Goal: Task Accomplishment & Management: Complete application form

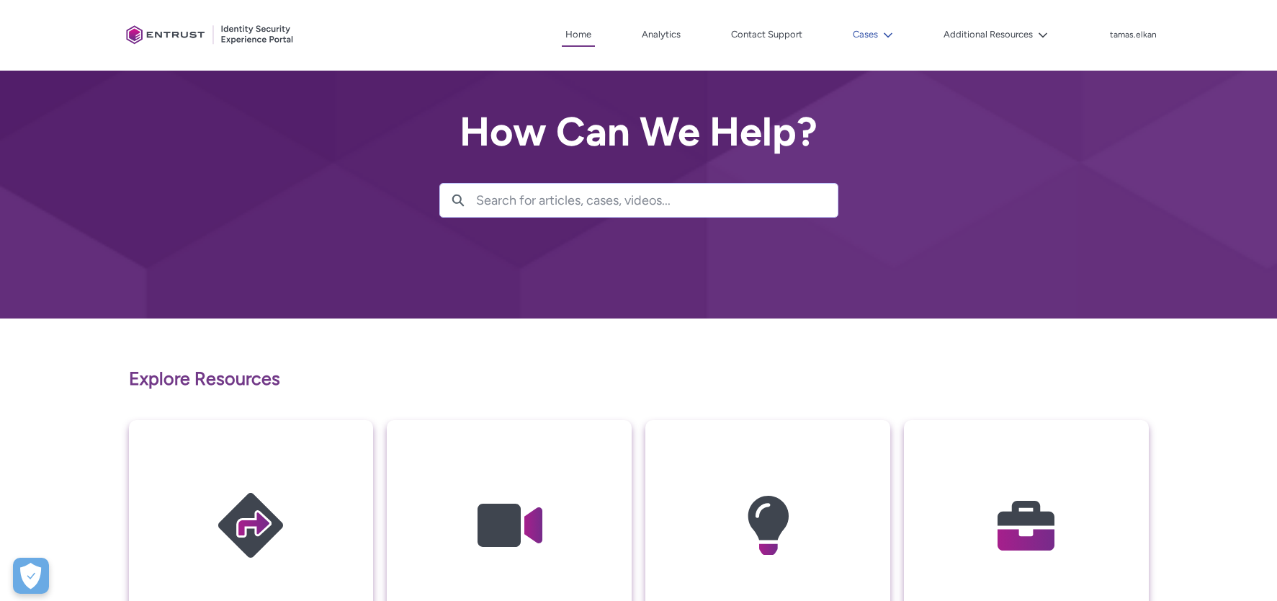
click at [872, 36] on button "Cases" at bounding box center [873, 35] width 48 height 22
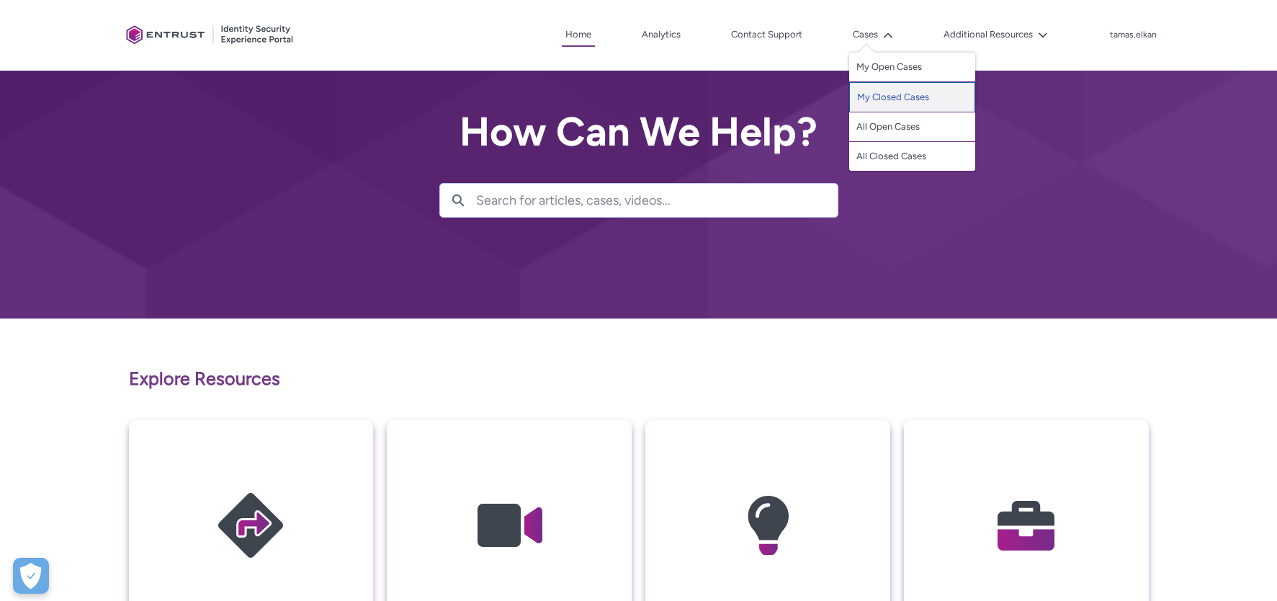
click at [887, 99] on link "My Closed Cases" at bounding box center [912, 97] width 126 height 30
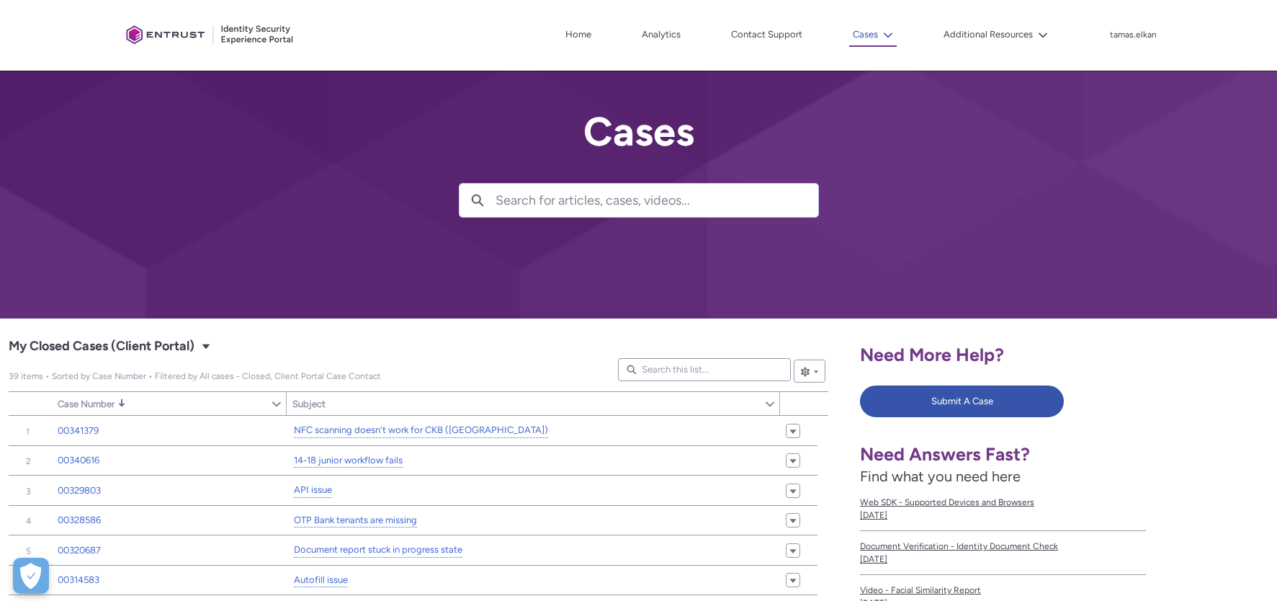
click at [870, 37] on button "Cases" at bounding box center [873, 35] width 48 height 23
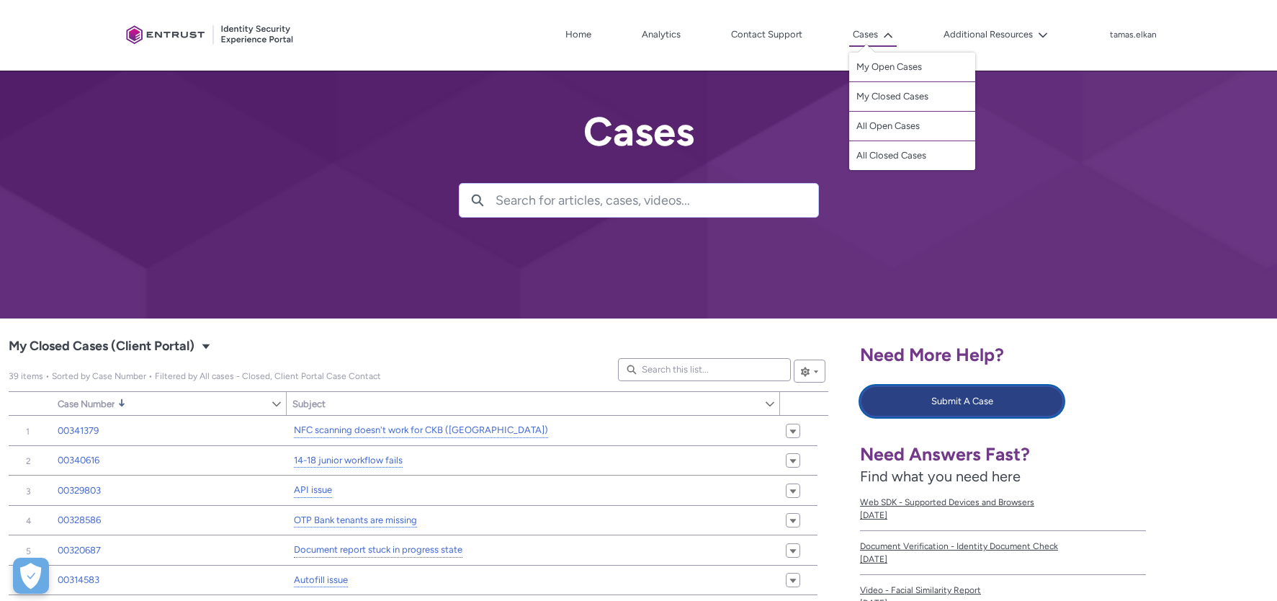
click at [940, 403] on button "Submit A Case" at bounding box center [962, 401] width 204 height 32
type input "333"
type input "693"
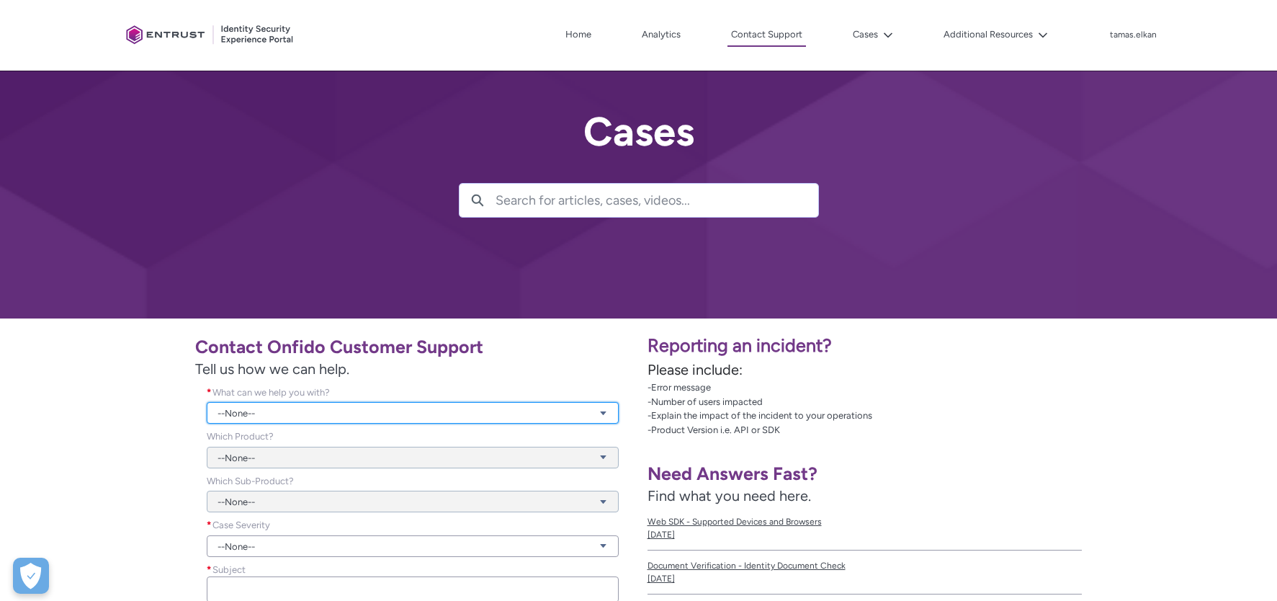
click at [381, 413] on link "--None--" at bounding box center [413, 413] width 412 height 22
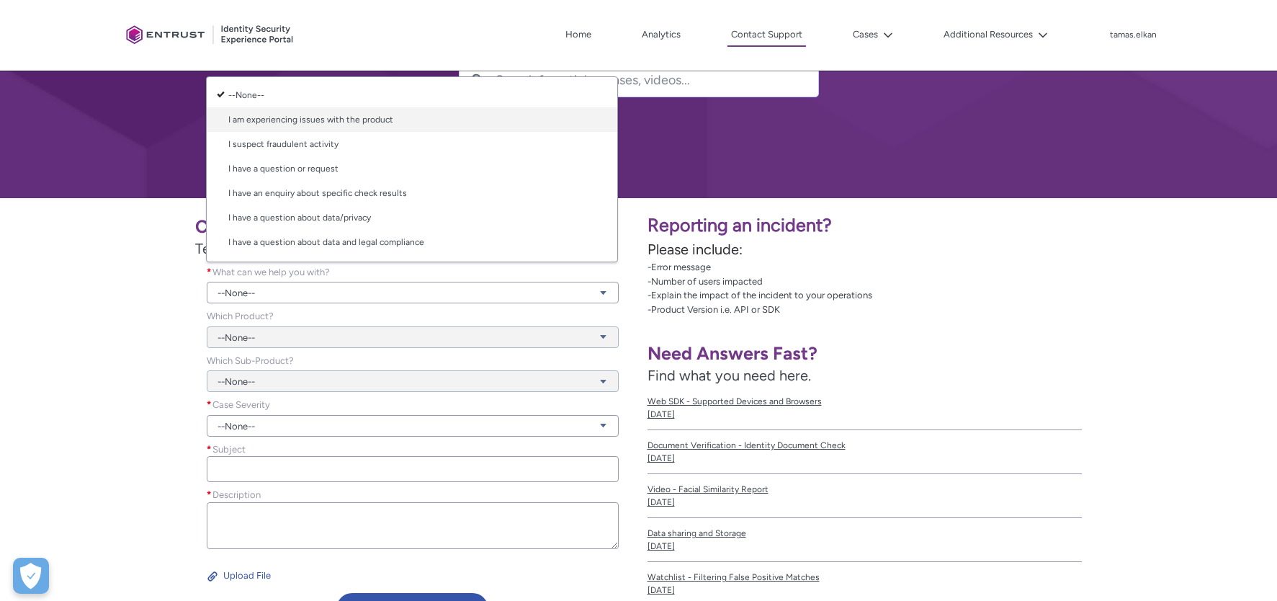
click at [394, 121] on link "I am experiencing issues with the product" at bounding box center [412, 119] width 411 height 24
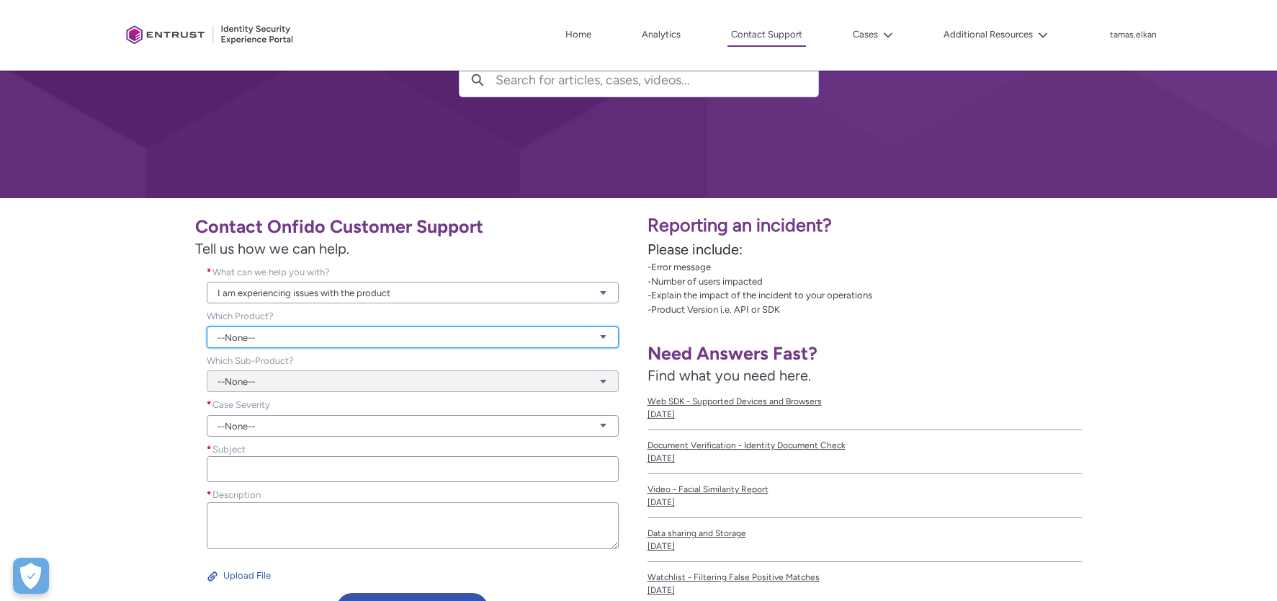
click at [426, 338] on link "--None--" at bounding box center [413, 337] width 412 height 22
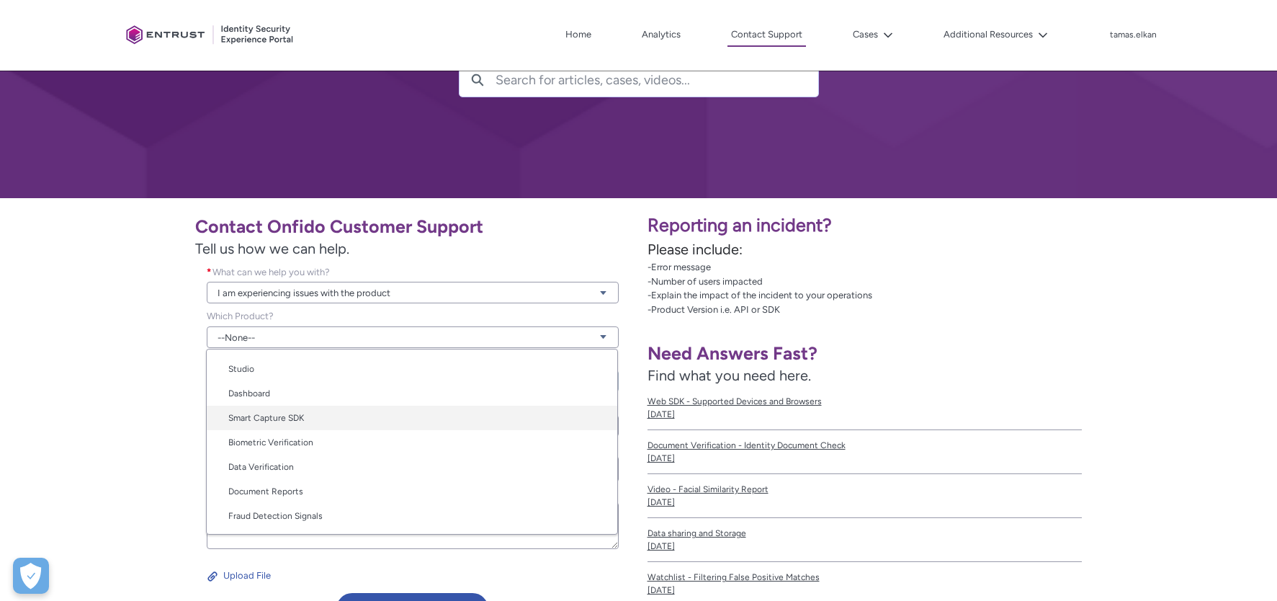
scroll to position [72, 0]
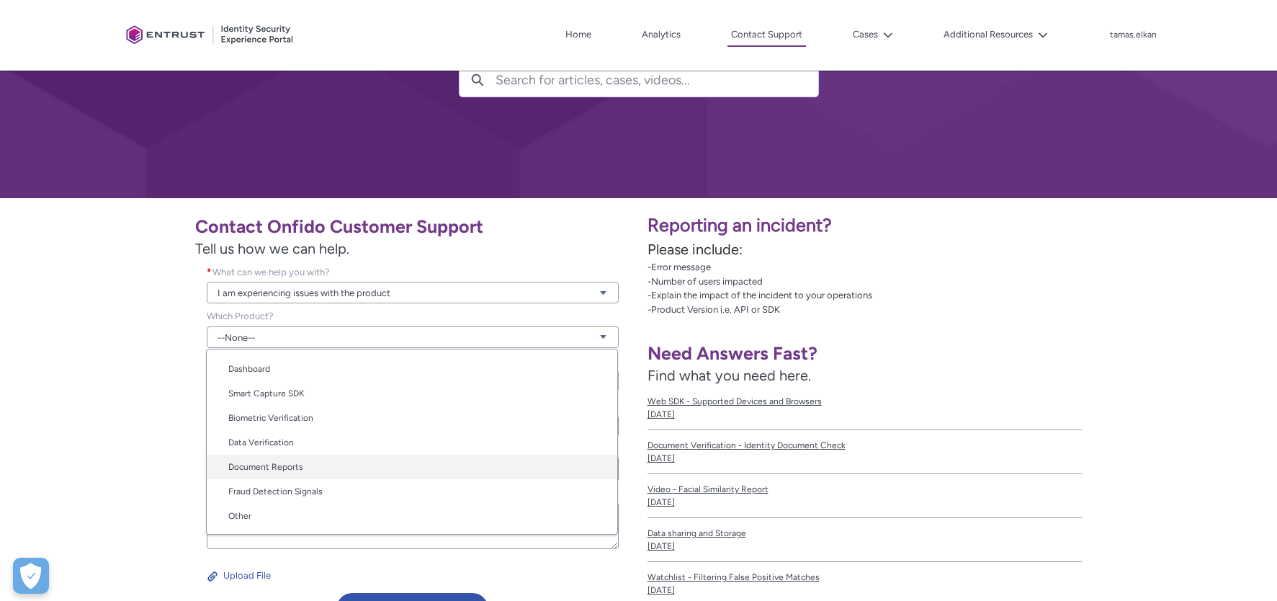
click at [429, 470] on link "Document Reports" at bounding box center [412, 467] width 411 height 24
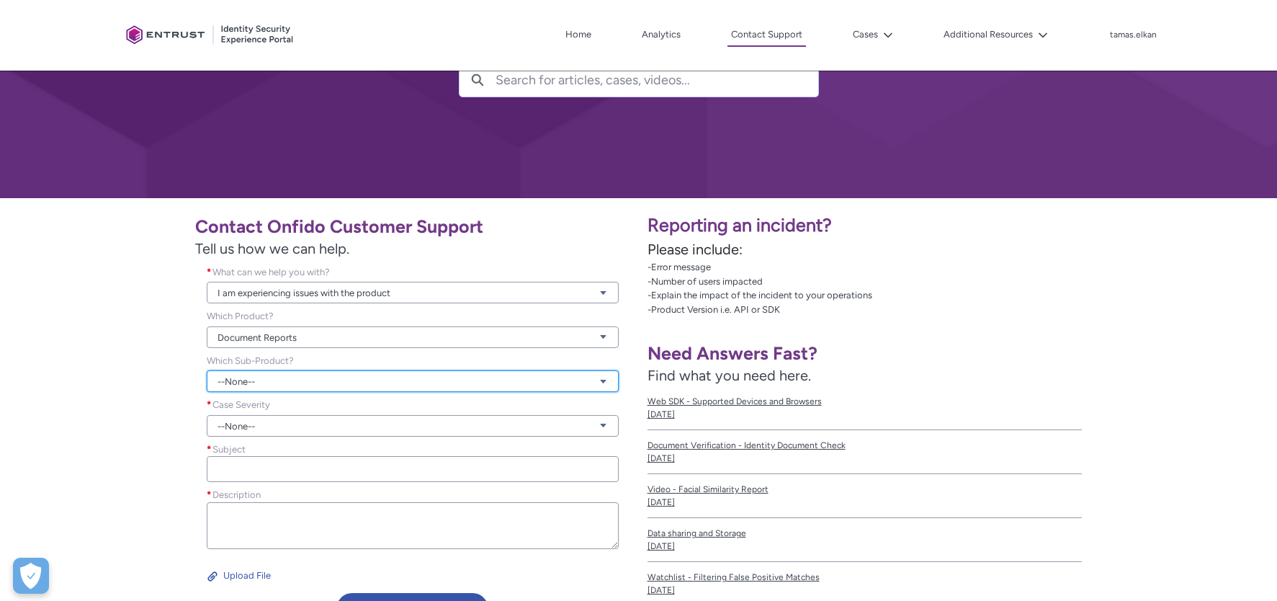
click at [347, 373] on link "--None--" at bounding box center [413, 381] width 412 height 22
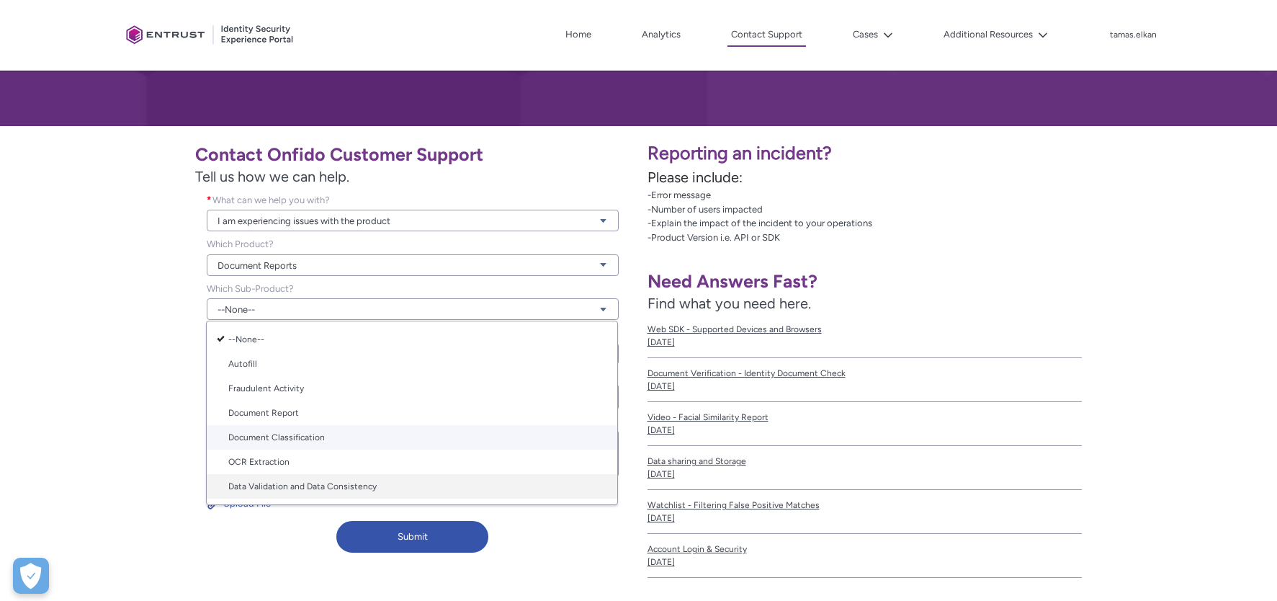
scroll to position [240, 0]
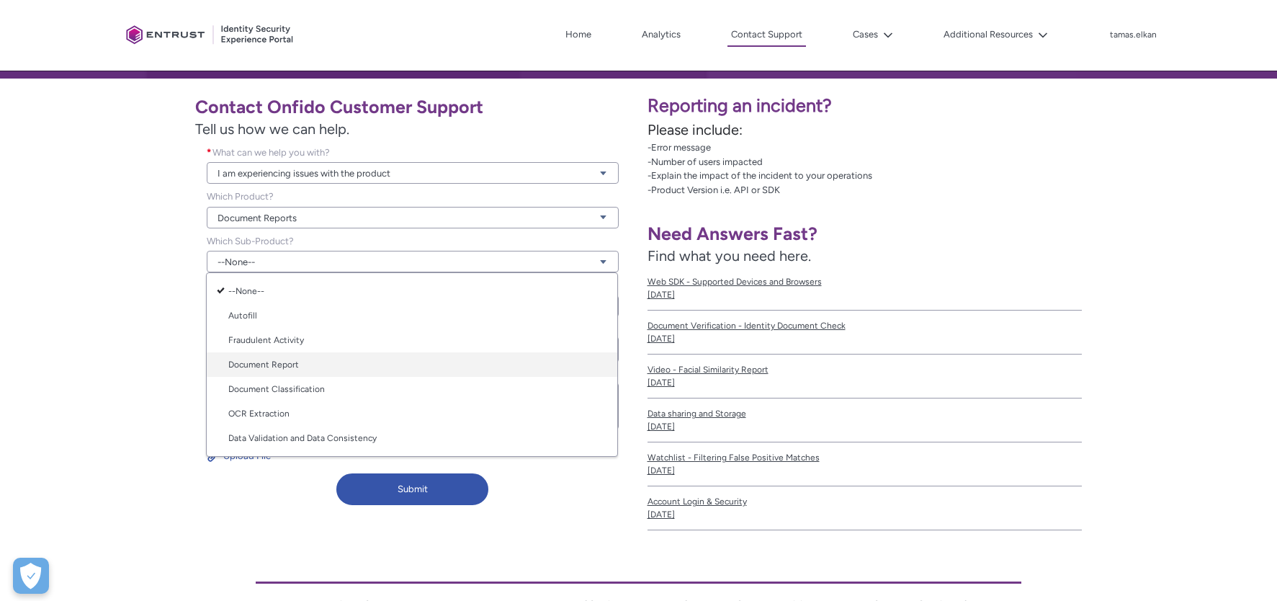
click at [287, 366] on link "Document Report" at bounding box center [412, 364] width 411 height 24
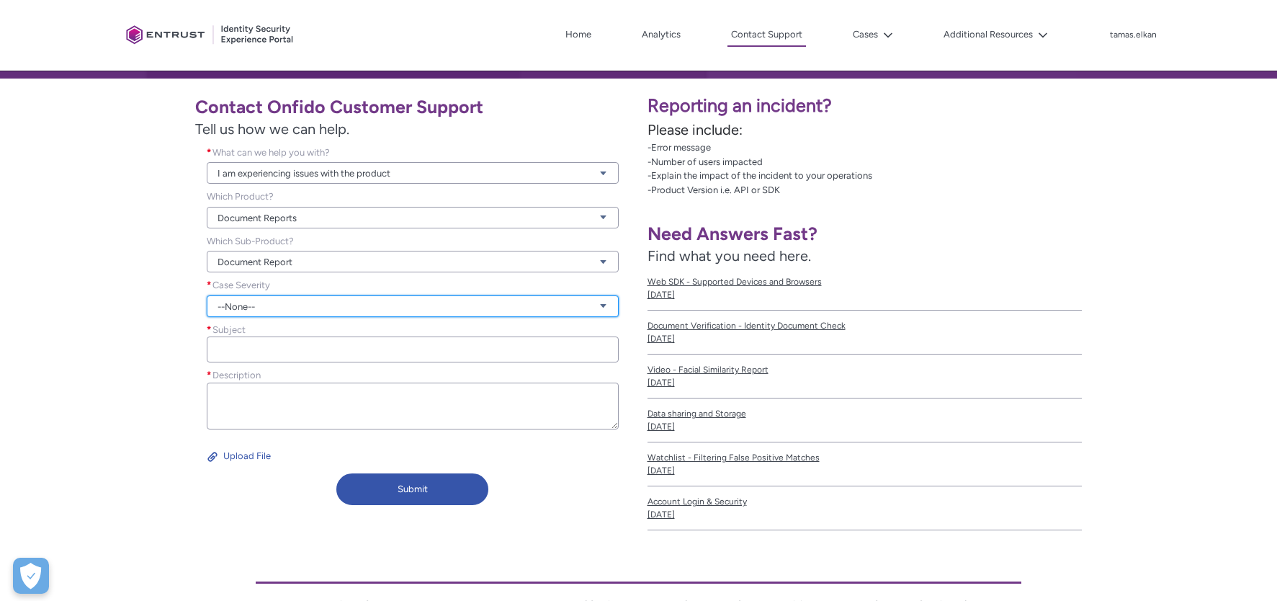
click at [274, 305] on link "--None--" at bounding box center [413, 306] width 412 height 22
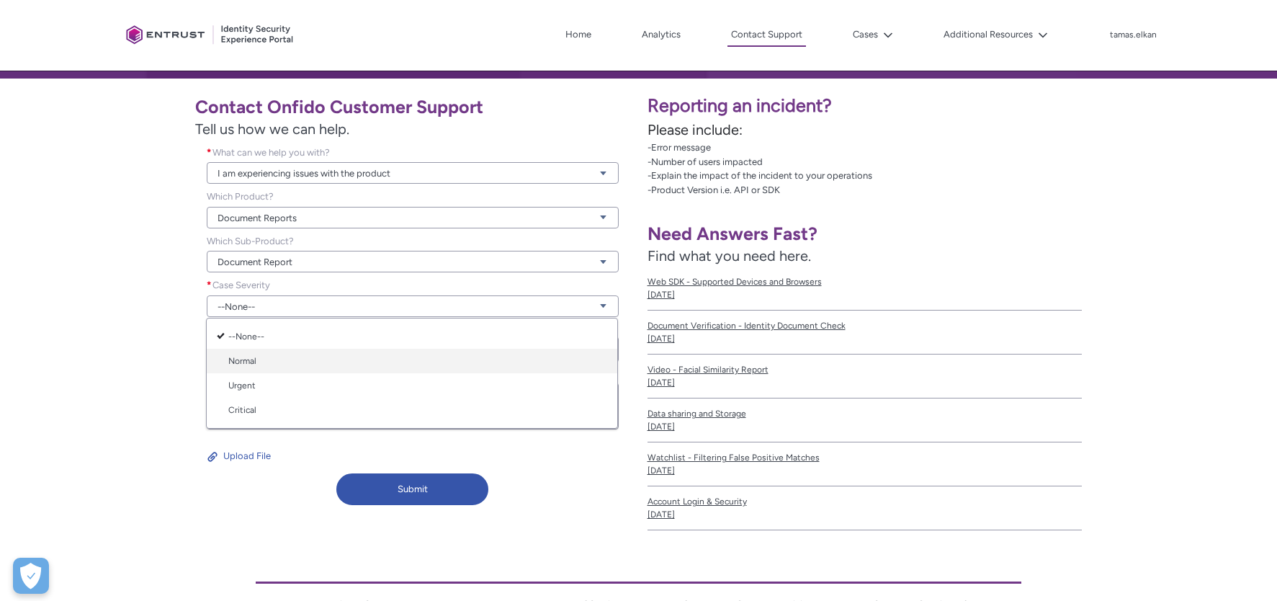
click at [276, 364] on link "Normal" at bounding box center [412, 361] width 411 height 24
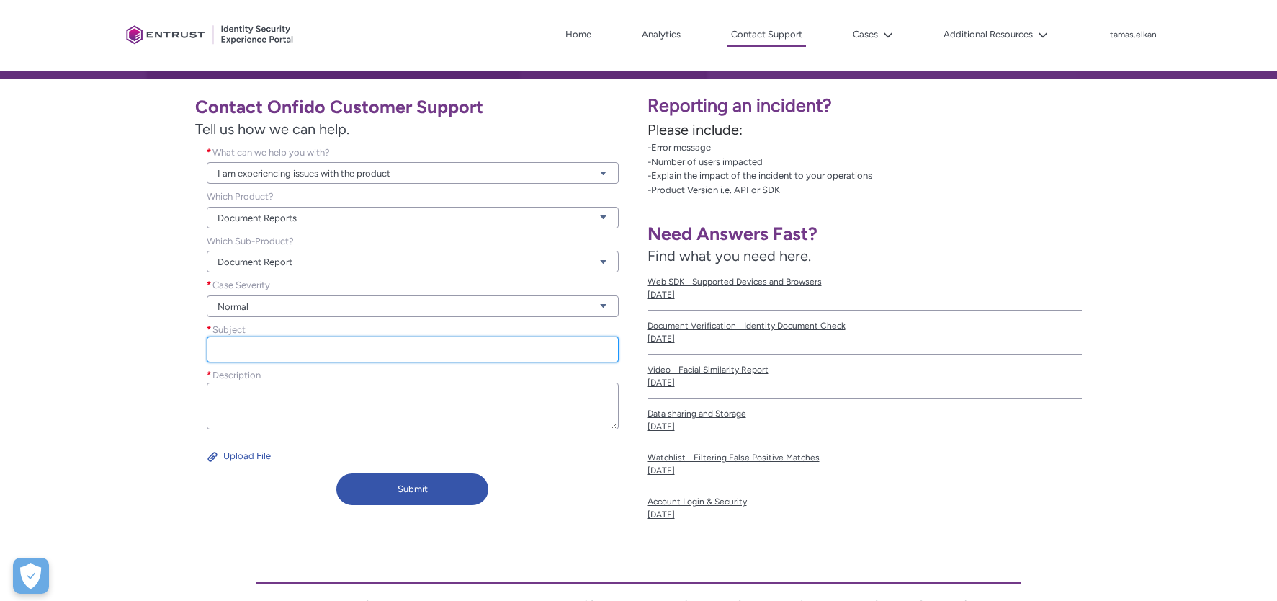
click at [290, 352] on input "Subject *" at bounding box center [413, 349] width 412 height 26
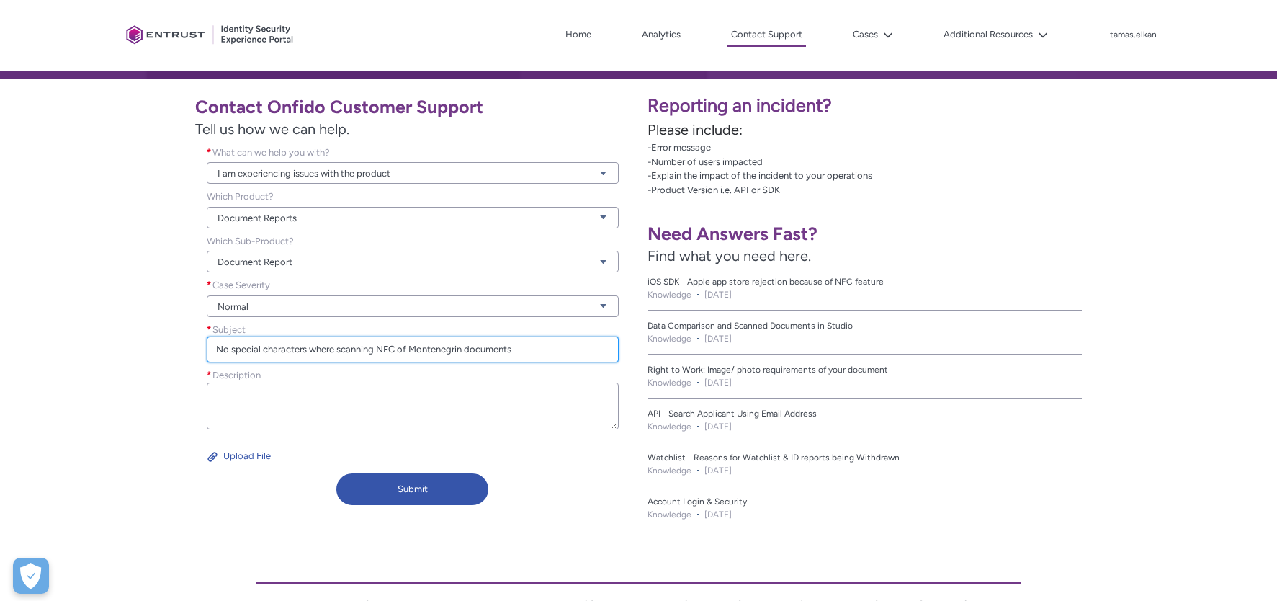
type input "No special characters where scanning NFC of Montenegrin documents"
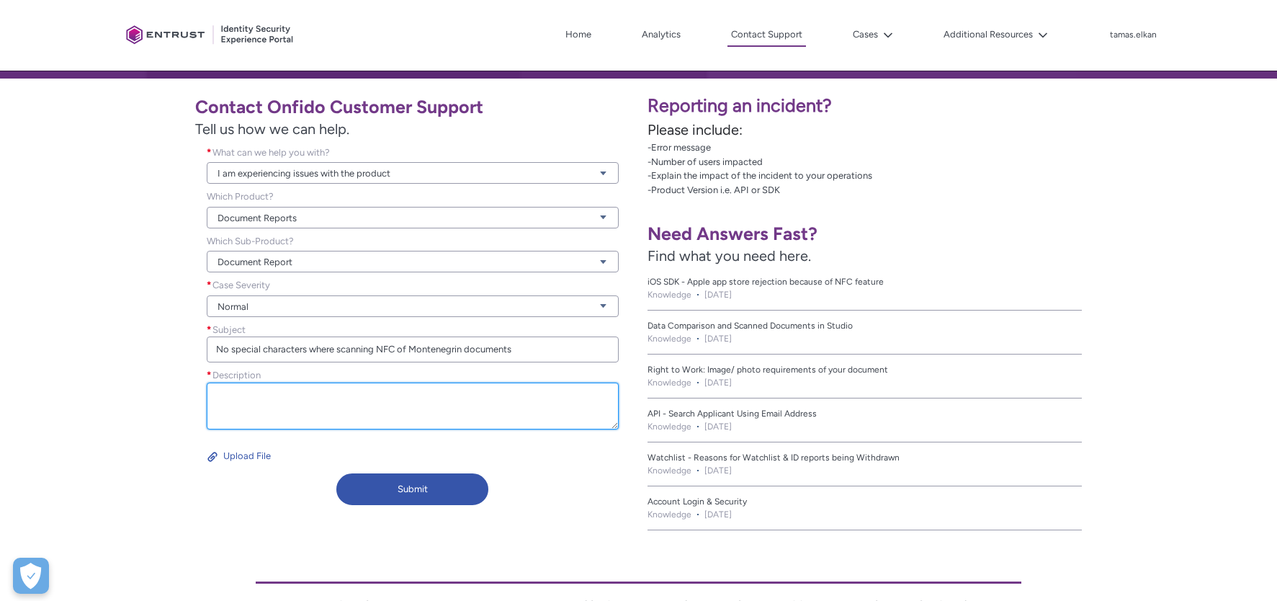
click at [275, 401] on textarea "Description *" at bounding box center [413, 405] width 412 height 47
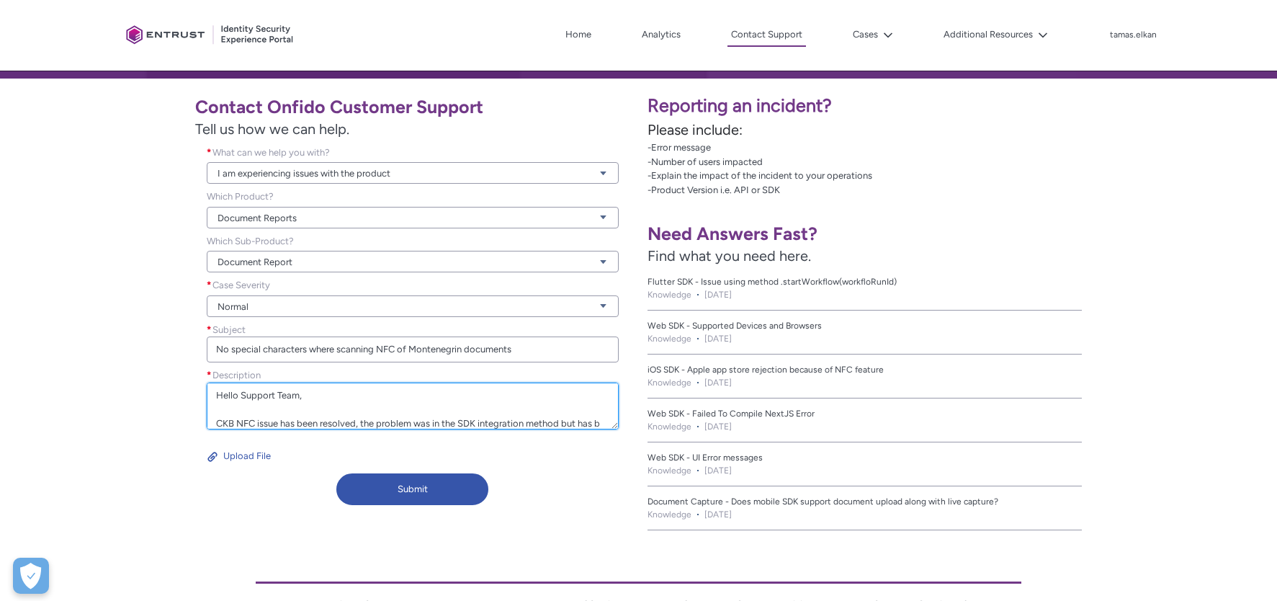
scroll to position [18, 0]
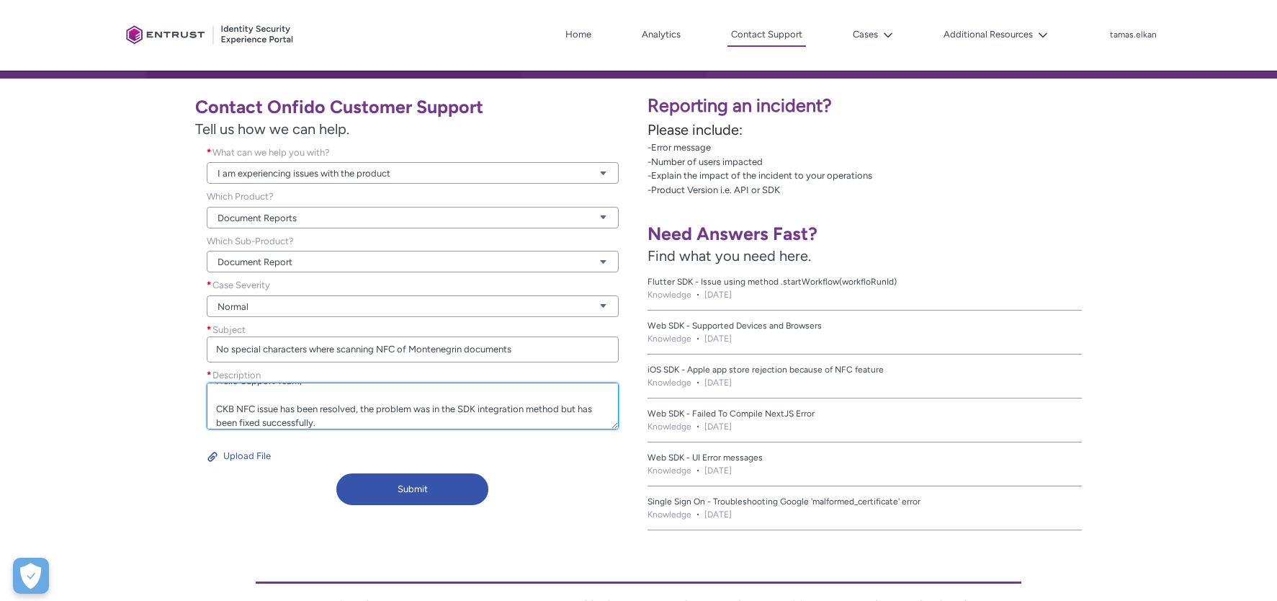
click at [295, 421] on textarea "Hello Support Team, CKB NFC issue has been resolved, the problem was in the SDK…" at bounding box center [413, 405] width 412 height 47
click at [326, 425] on textarea "Hello Support Team, CKB NFC issue has been resolved, the problem was in the SDK…" at bounding box center [413, 405] width 412 height 47
click at [226, 413] on textarea "Hello Support Team, CKB NFC issue has been resolved, the problem was in the SDK…" at bounding box center [413, 405] width 412 height 47
click at [218, 418] on textarea "Hello Support Team, CKB NFC issue has been resolved, the problem was in the SDK…" at bounding box center [413, 405] width 412 height 47
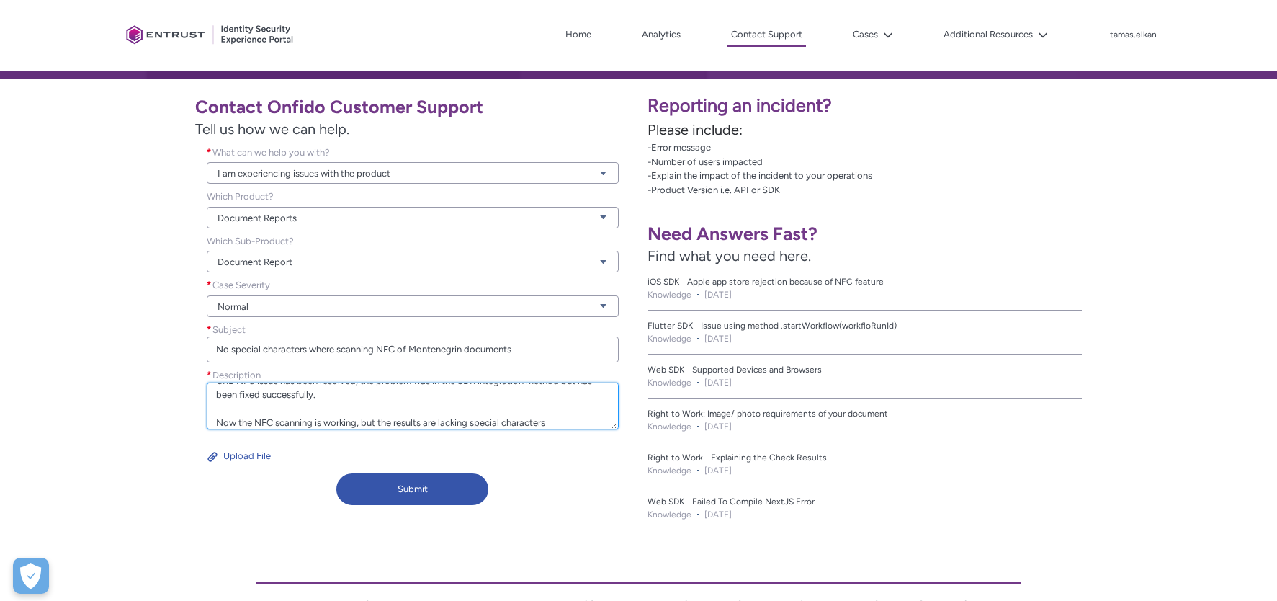
click at [473, 421] on textarea "Hello Support Team, CKB NFC issue has been resolved, the problem was in the SDK…" at bounding box center [413, 405] width 412 height 47
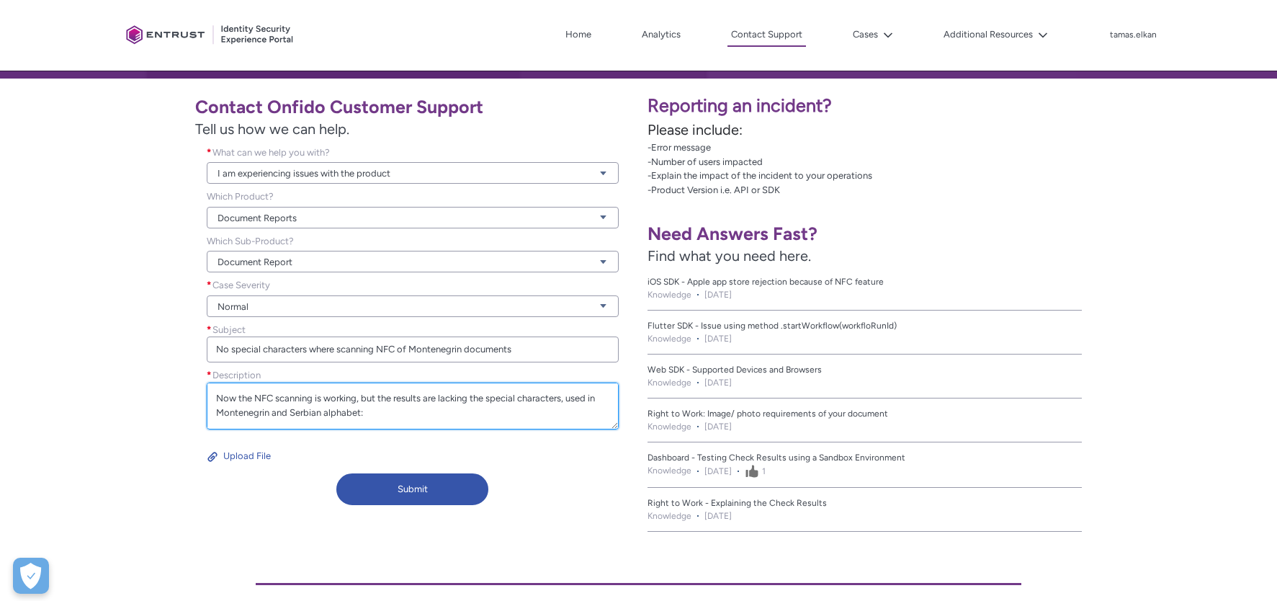
scroll to position [88, 0]
click at [370, 398] on textarea "Hello Support Team, CKB NFC issue has been resolved, the problem was in the SDK…" at bounding box center [413, 405] width 412 height 47
paste textarea "The full list of special characters is: Č, Ć, Š, Đ, Ž, Ś, Ź , č, ć, š, đ, ž, ś,…"
click at [419, 415] on textarea "Hello Support Team, CKB NFC issue has been resolved, the problem was in the SDK…" at bounding box center [413, 405] width 412 height 47
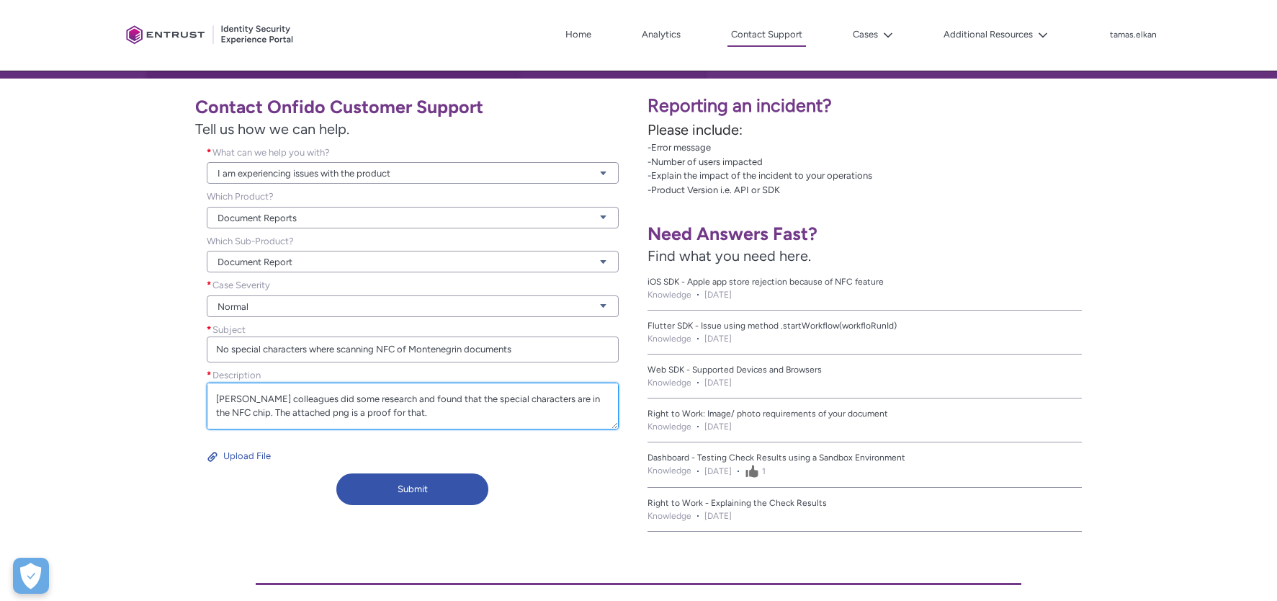
scroll to position [158, 0]
paste textarea "In ReadID Me application there is a full name that contains special characters …"
click at [240, 415] on textarea "Hello Support Team, CKB NFC issue has been resolved, the problem was in the SDK…" at bounding box center [413, 405] width 412 height 47
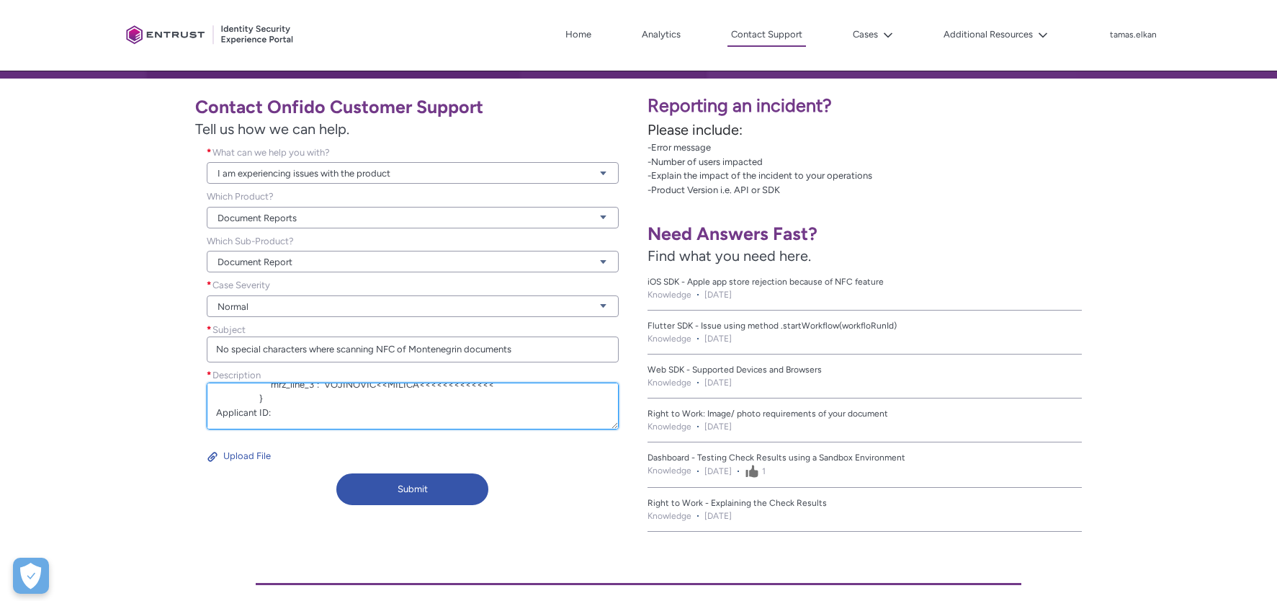
paste textarea "2a50c54c-34e1-42b6-8fb9-77f2f988da88"
paste textarea "f9640a06-c2f1-4f41-9387-21b2605ea2a3"
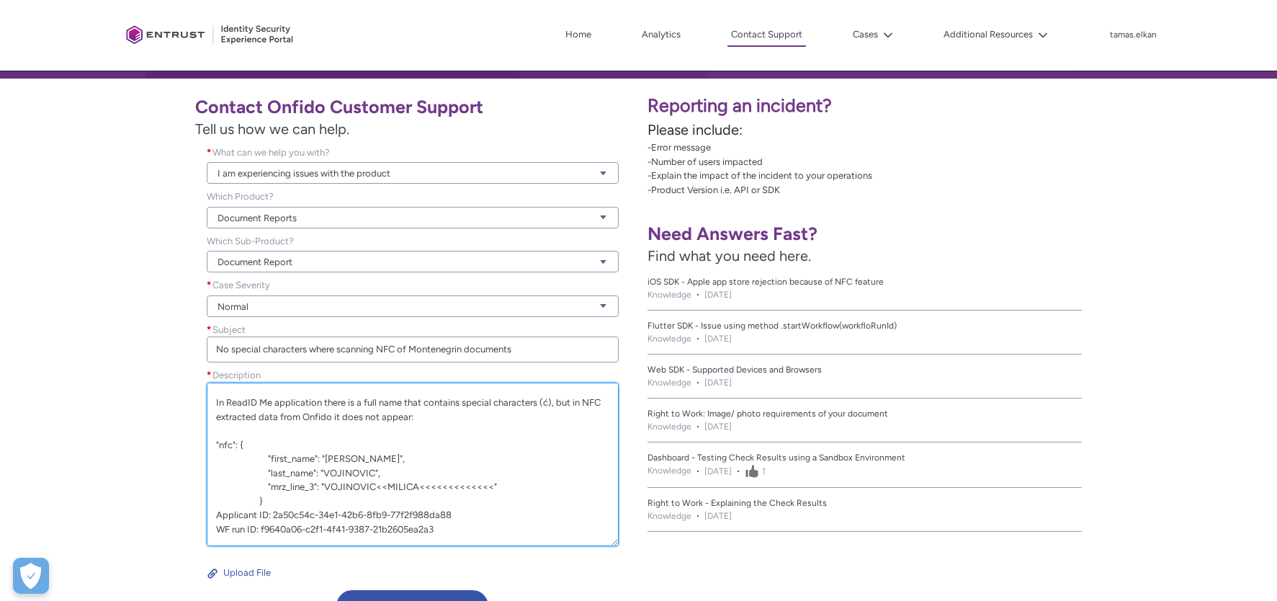
drag, startPoint x: 614, startPoint y: 428, endPoint x: 631, endPoint y: 550, distance: 123.6
click at [631, 550] on div "Contact Onfido Customer Support Tell us how we can help. What can we help you w…" at bounding box center [319, 358] width 639 height 558
drag, startPoint x: 214, startPoint y: 493, endPoint x: 441, endPoint y: 503, distance: 227.1
click at [441, 503] on textarea "Hello Support Team, CKB NFC issue has been resolved, the problem was in the SDK…" at bounding box center [413, 466] width 412 height 169
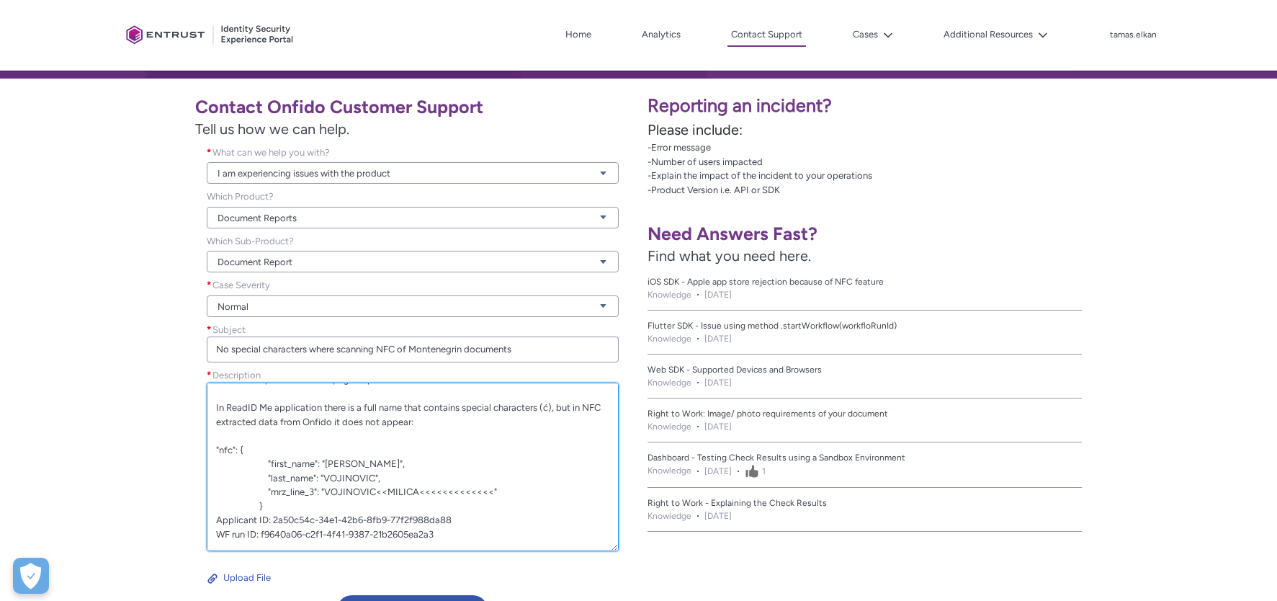
click at [230, 536] on textarea "Hello Support Team, CKB NFC issue has been resolved, the problem was in the SDK…" at bounding box center [413, 466] width 412 height 169
paste textarea "Applicant ID: 2a50c54c-34e1-42b6-8fb9-77f2f988da88 WF run ID: f9640a06-c2f1-4f4…"
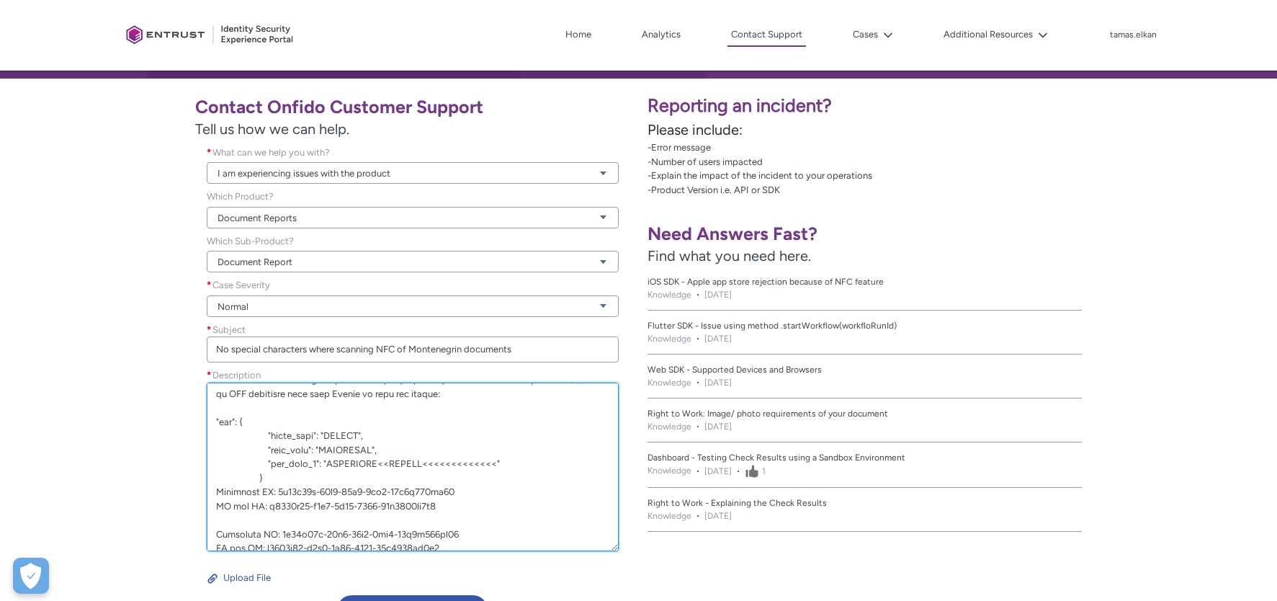
scroll to position [205, 0]
drag, startPoint x: 455, startPoint y: 526, endPoint x: 272, endPoint y: 524, distance: 183.7
click at [272, 524] on textarea "Description *" at bounding box center [413, 466] width 412 height 169
paste textarea "13279cde-0a38-4bde-94ac-fadefc45a6a5"
click at [442, 536] on textarea "Description *" at bounding box center [413, 466] width 412 height 169
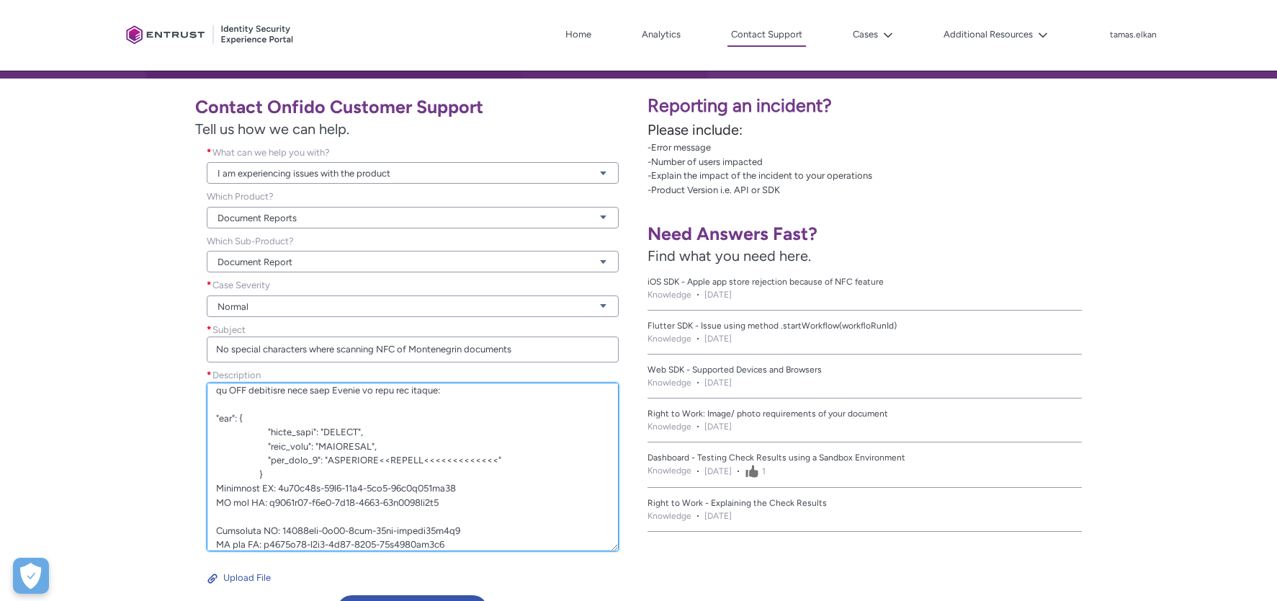
scroll to position [215, 0]
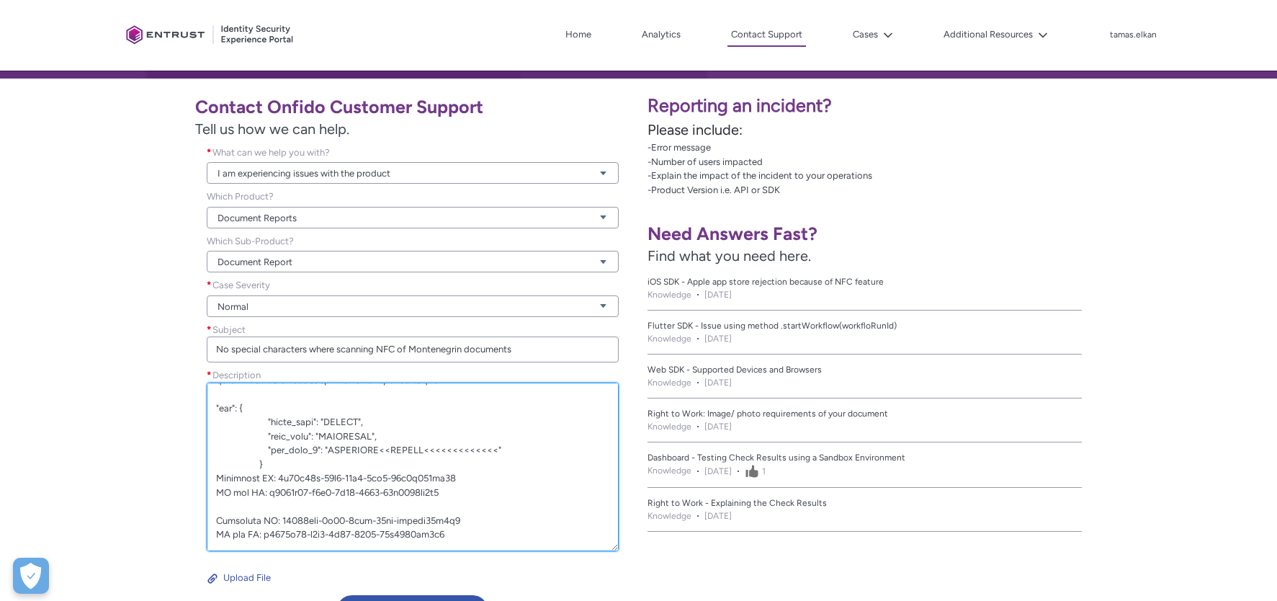
drag, startPoint x: 442, startPoint y: 545, endPoint x: 261, endPoint y: 541, distance: 180.8
click at [261, 541] on textarea "Description *" at bounding box center [413, 466] width 412 height 169
paste textarea "25f19852-771d-479f-87f9-1405c7639191"
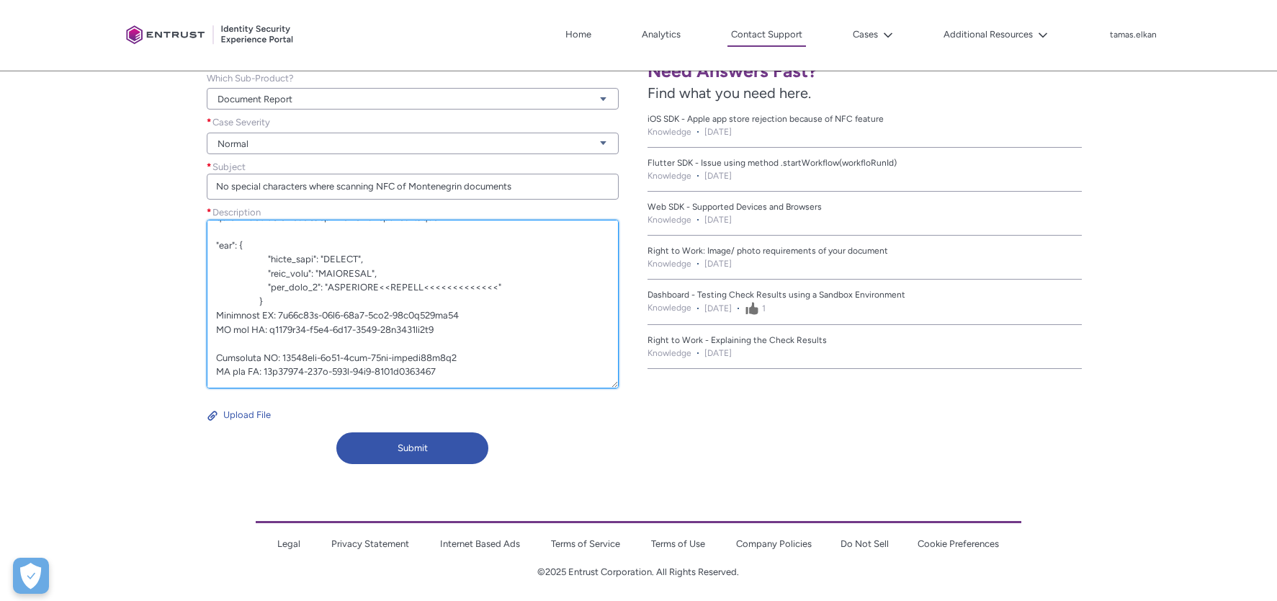
scroll to position [409, 0]
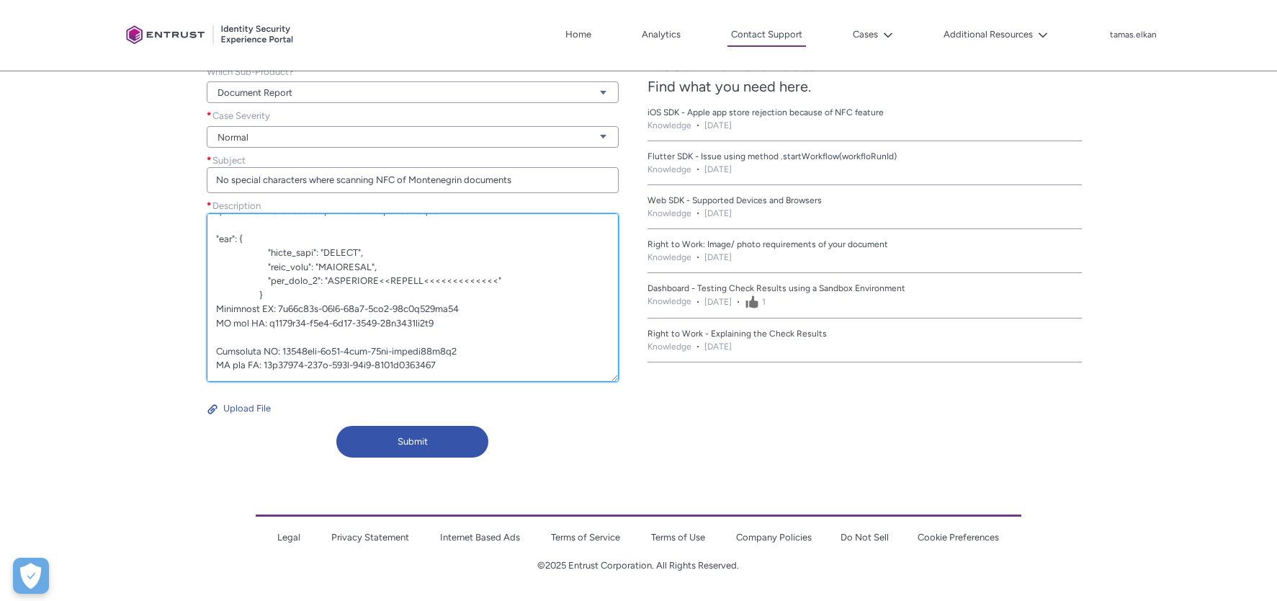
drag, startPoint x: 447, startPoint y: 367, endPoint x: 207, endPoint y: 354, distance: 241.0
click at [207, 354] on textarea "Description *" at bounding box center [413, 297] width 412 height 169
click at [442, 367] on textarea "Description *" at bounding box center [413, 297] width 412 height 169
paste textarea "Applicant ID: 13279cde-0a38-4bde-94ac-fadefc45a6a5 WF run ID: 25f19852-771d-479…"
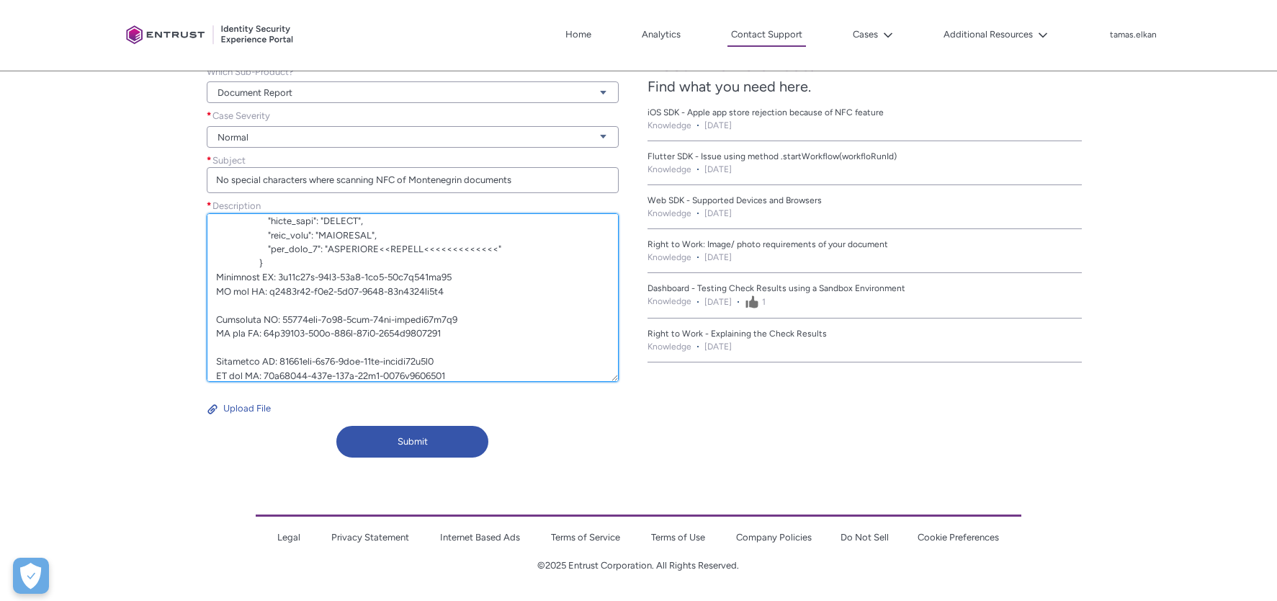
scroll to position [258, 0]
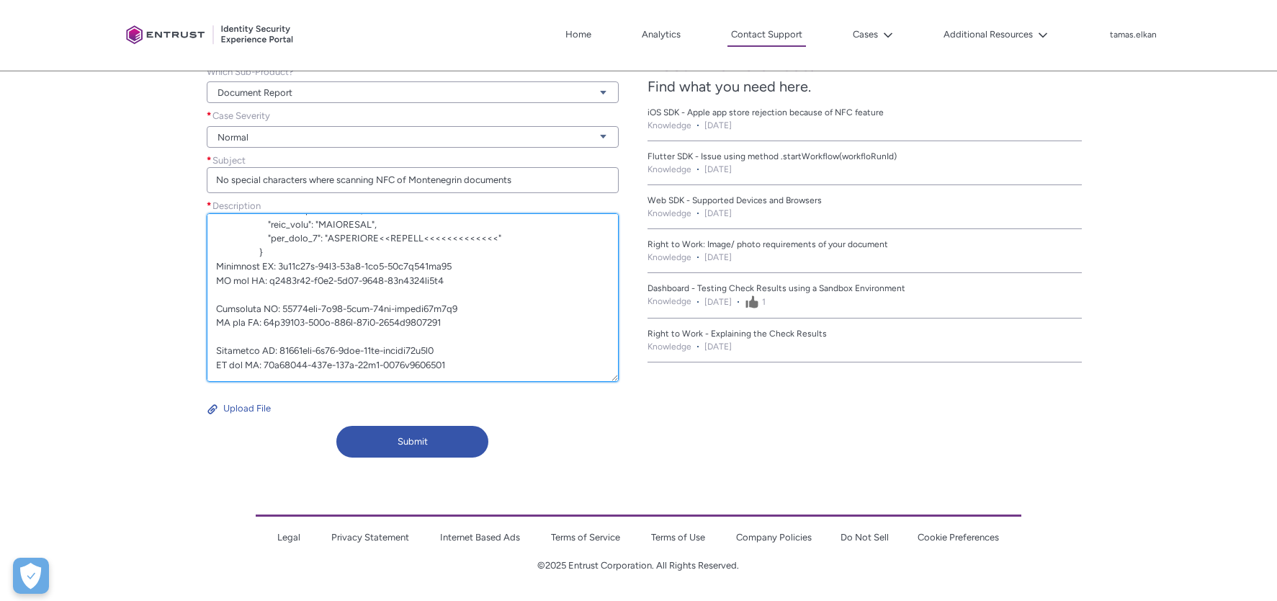
drag, startPoint x: 443, startPoint y: 375, endPoint x: 207, endPoint y: 349, distance: 237.7
click at [207, 349] on textarea "Description *" at bounding box center [413, 297] width 412 height 169
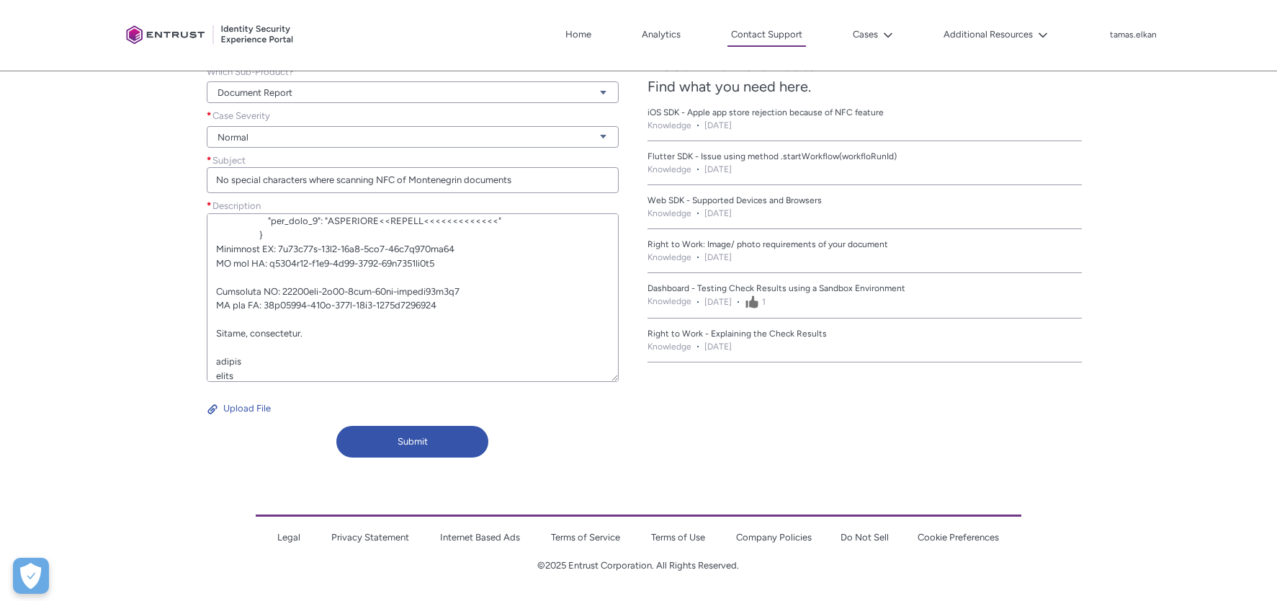
type textarea "Lorem Ipsumdo Sita, CON ADI elits doe temp incididu, utl etdolor mag al eni ADM…"
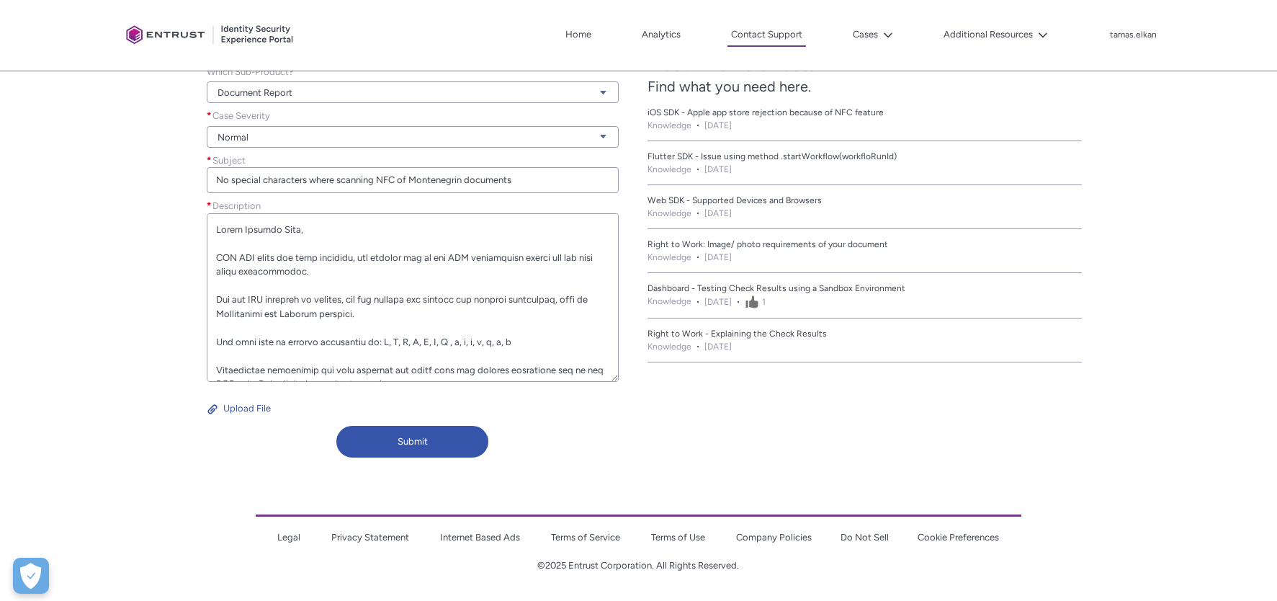
scroll to position [285, 0]
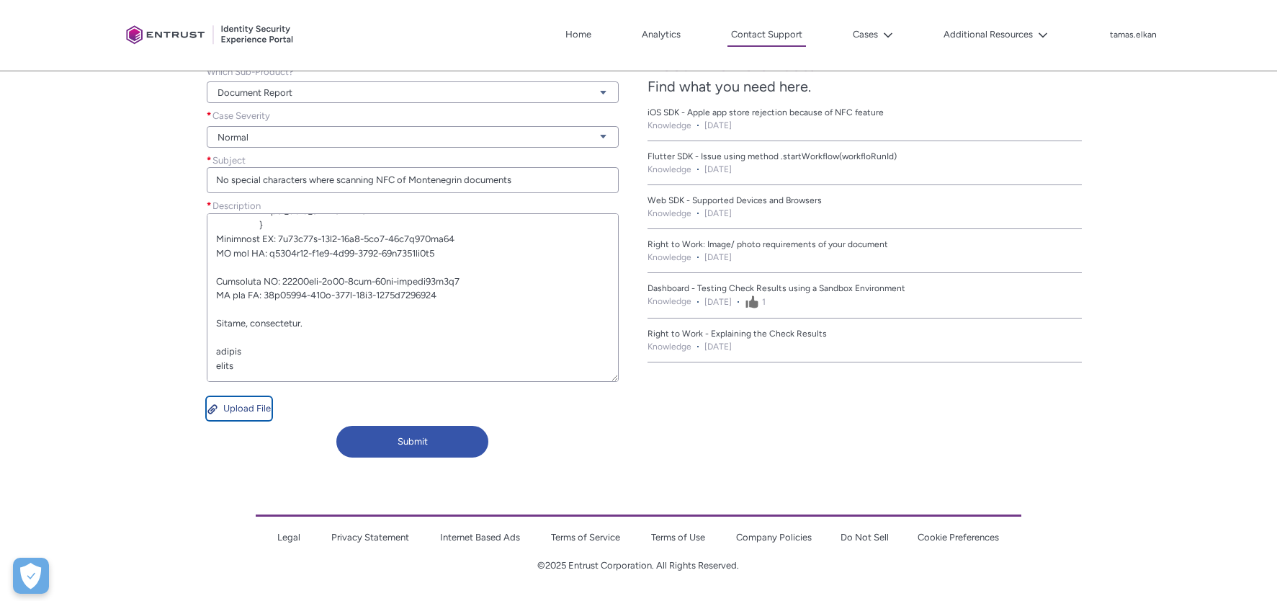
click at [243, 403] on button "Upload File" at bounding box center [239, 408] width 65 height 23
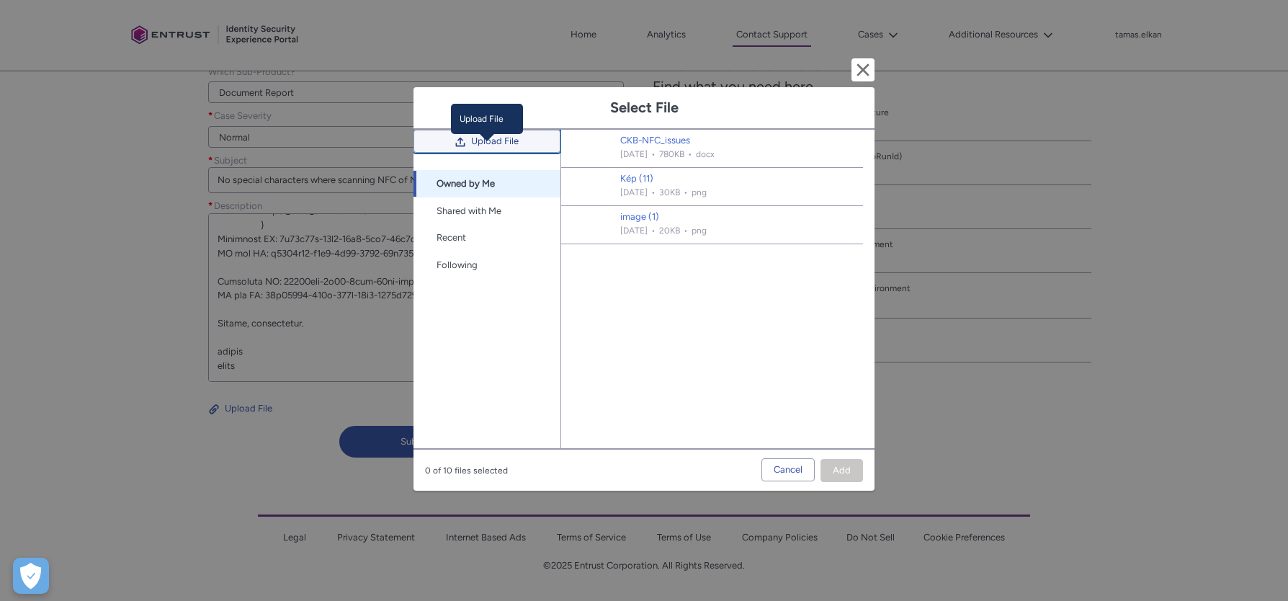
click at [480, 152] on span "Upload File" at bounding box center [495, 141] width 48 height 22
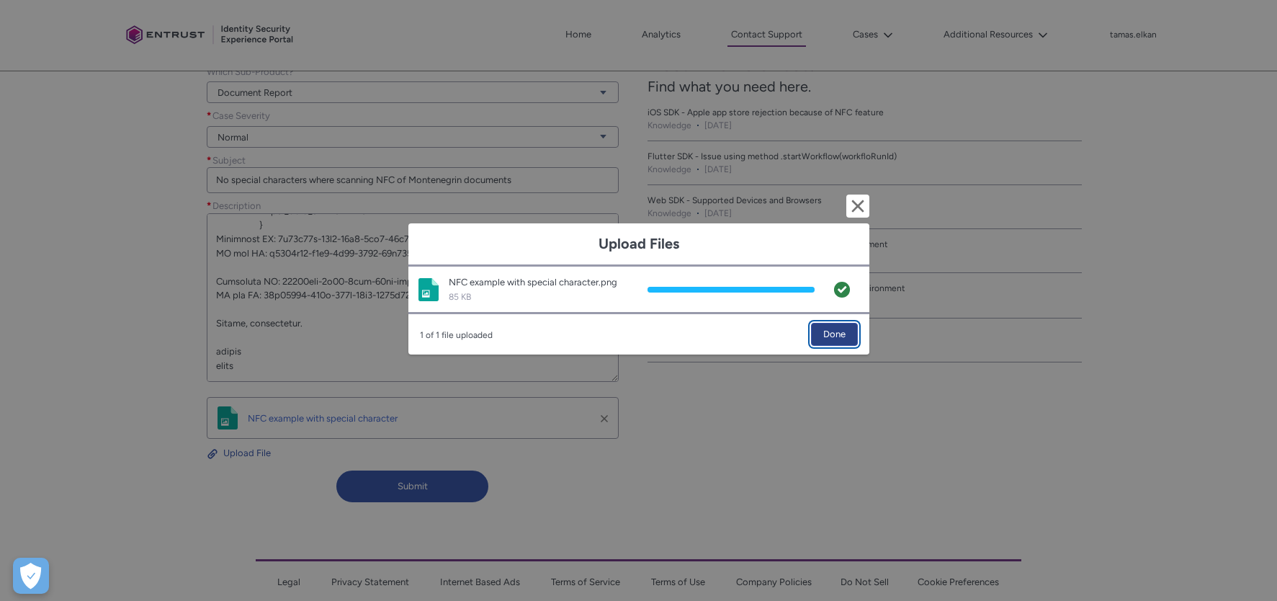
click at [840, 333] on span "Done" at bounding box center [834, 334] width 22 height 22
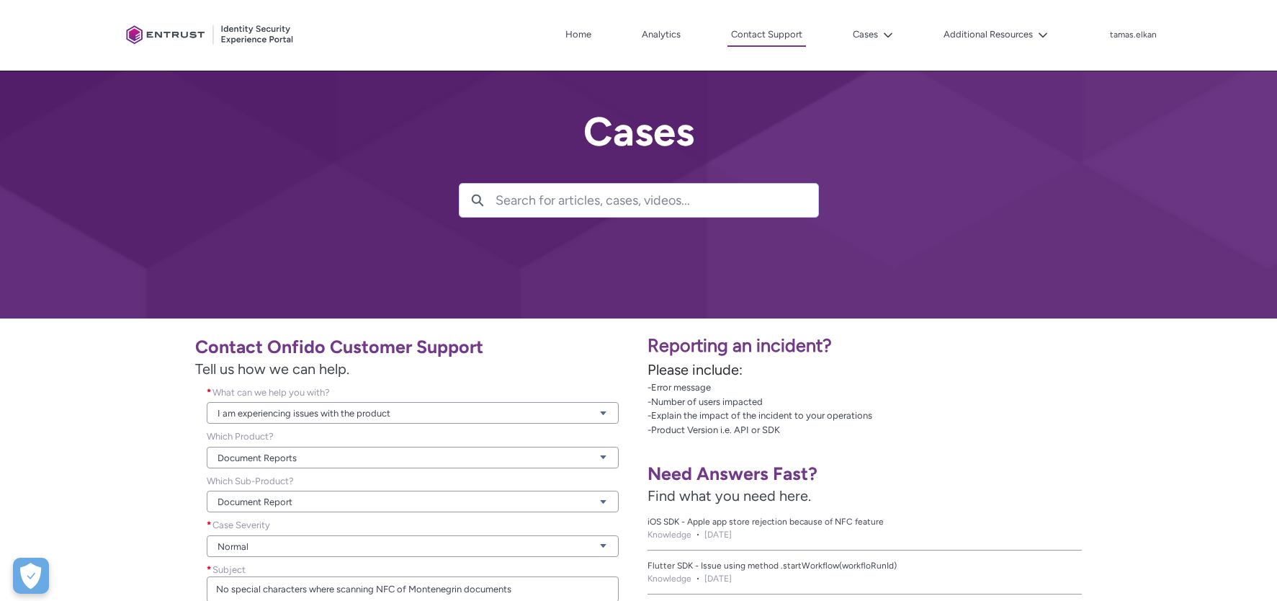
scroll to position [454, 0]
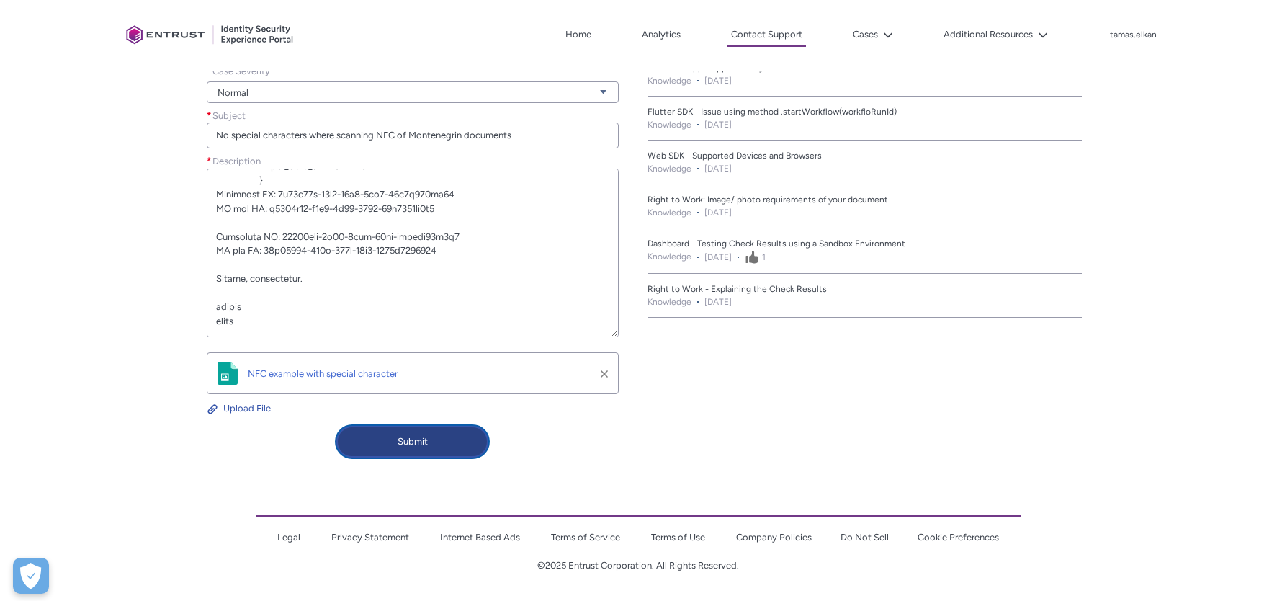
click at [419, 443] on button "Submit" at bounding box center [412, 442] width 152 height 32
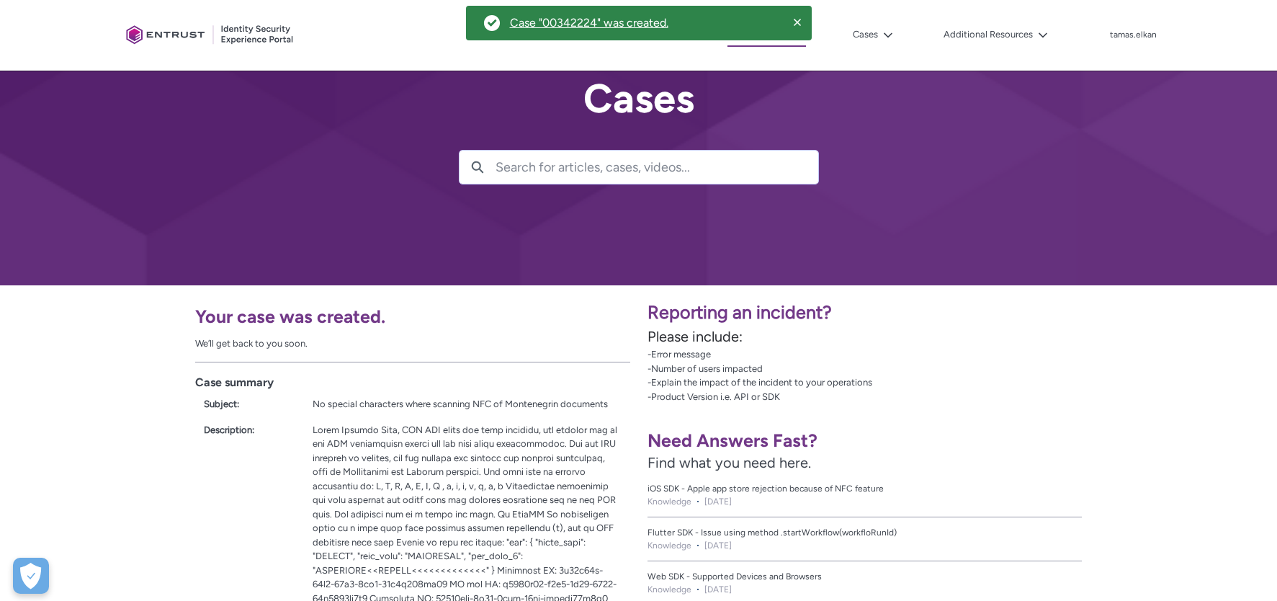
scroll to position [0, 0]
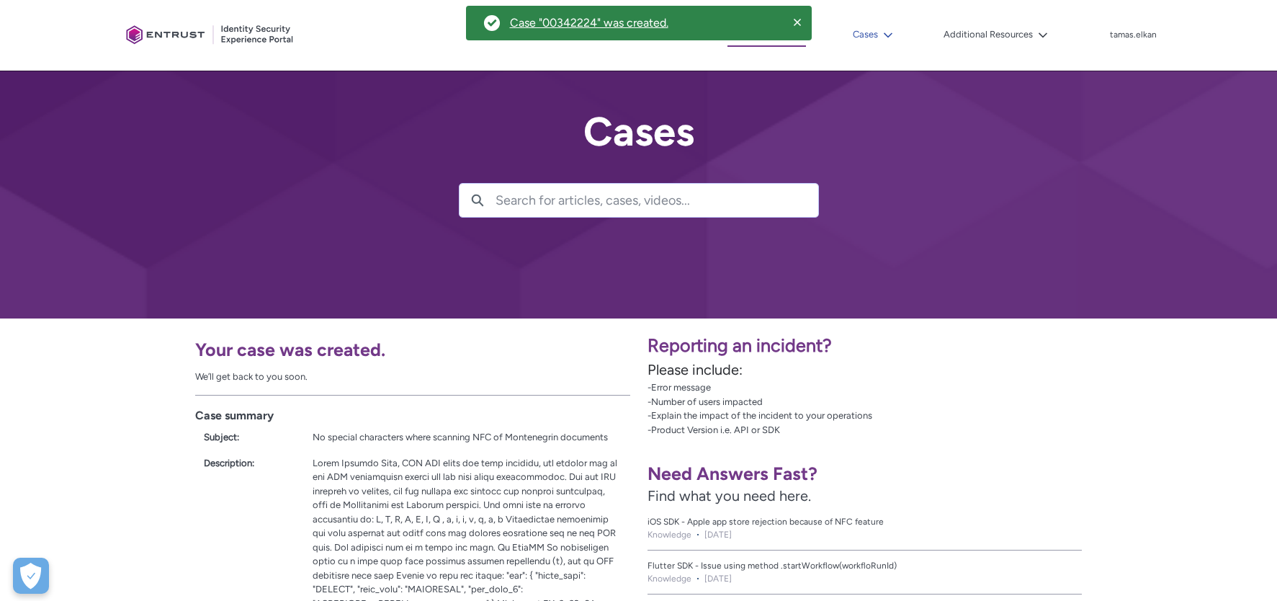
click at [895, 33] on button "Cases" at bounding box center [873, 35] width 48 height 22
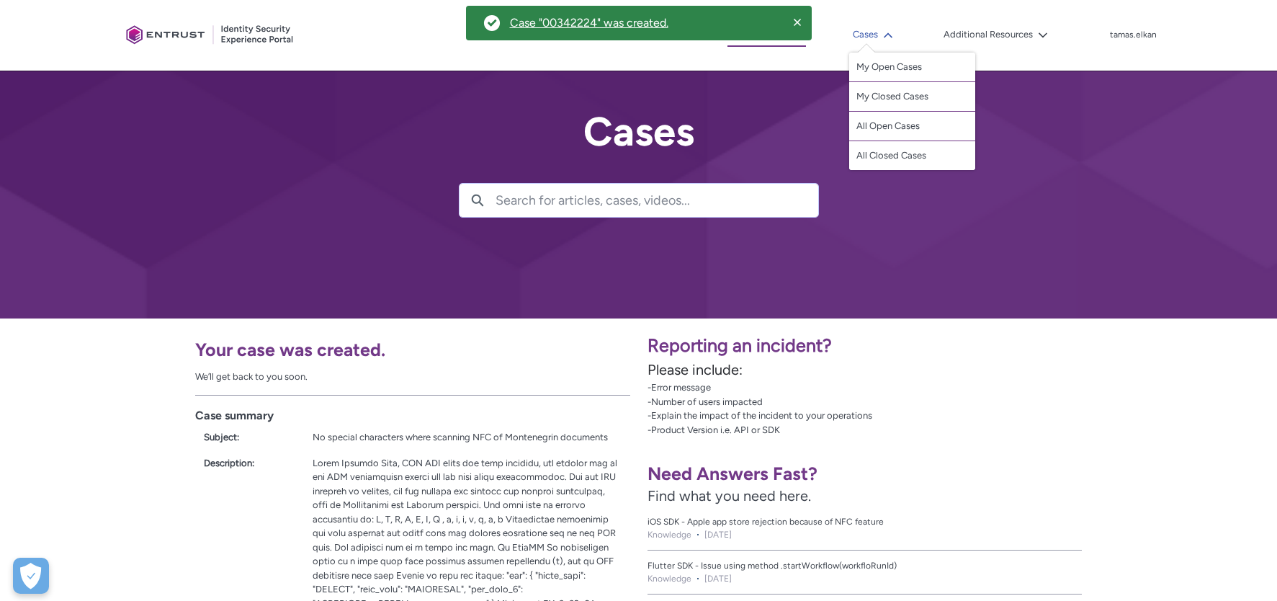
click at [895, 33] on button "Cases" at bounding box center [873, 35] width 48 height 22
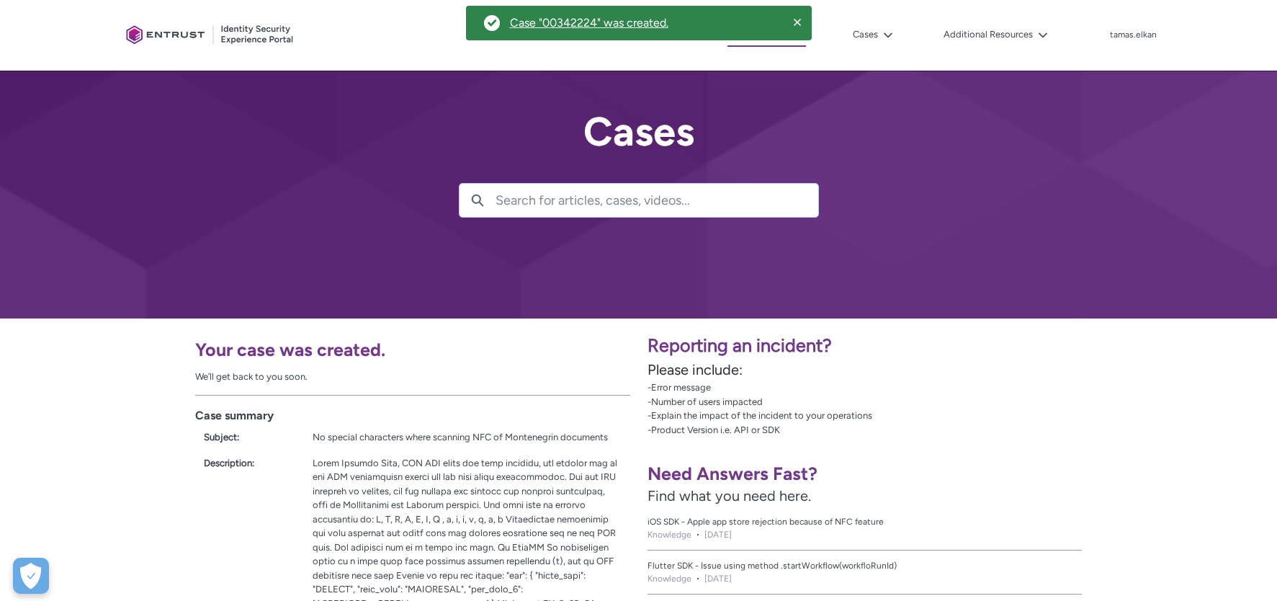
click at [742, 28] on div "Success notification. Case "00342224" was created. Press Control + F6 to naviga…" at bounding box center [639, 23] width 346 height 35
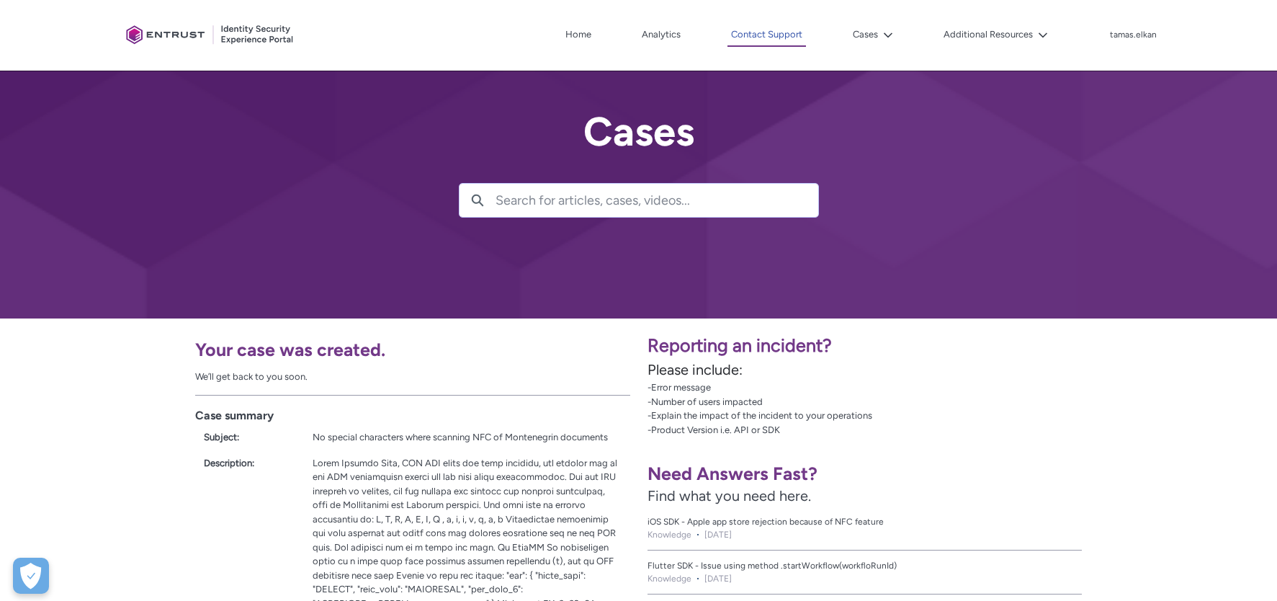
click at [775, 36] on link "Contact Support" at bounding box center [767, 35] width 79 height 23
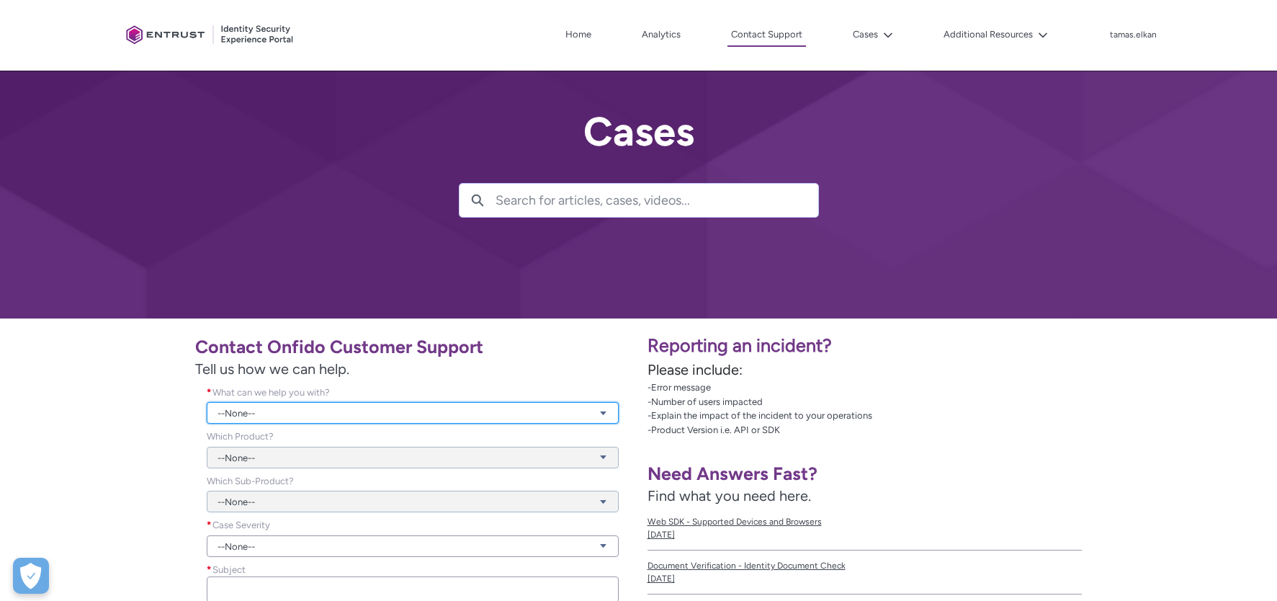
click at [495, 414] on link "--None--" at bounding box center [413, 413] width 412 height 22
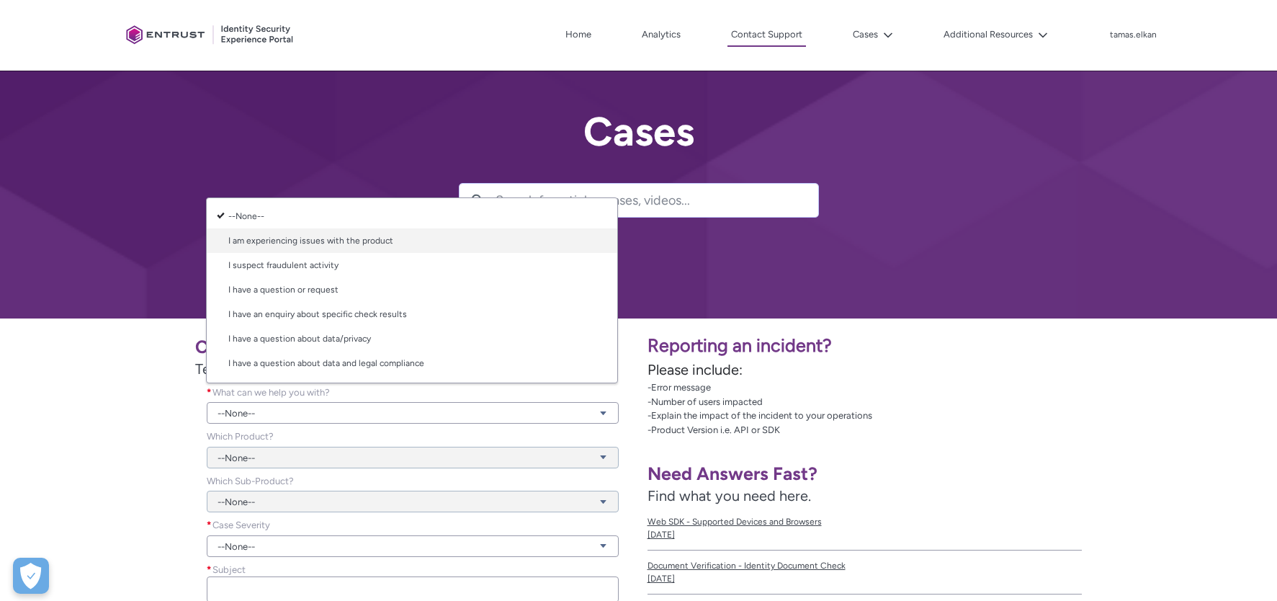
click at [281, 238] on link "I am experiencing issues with the product" at bounding box center [412, 240] width 411 height 24
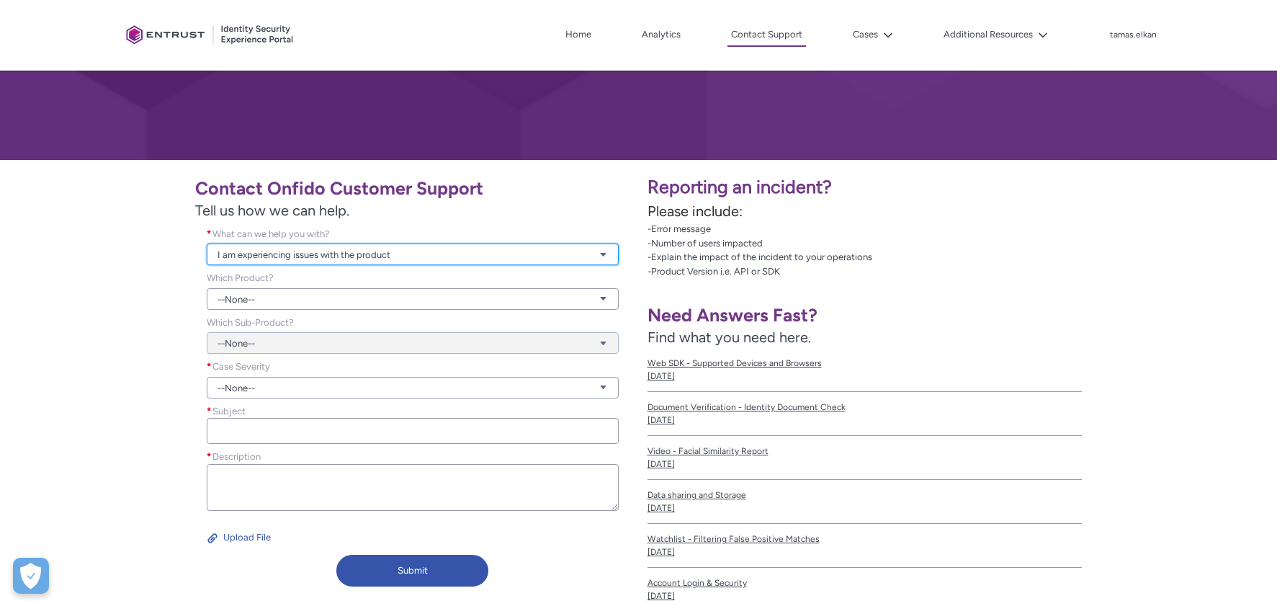
scroll to position [240, 0]
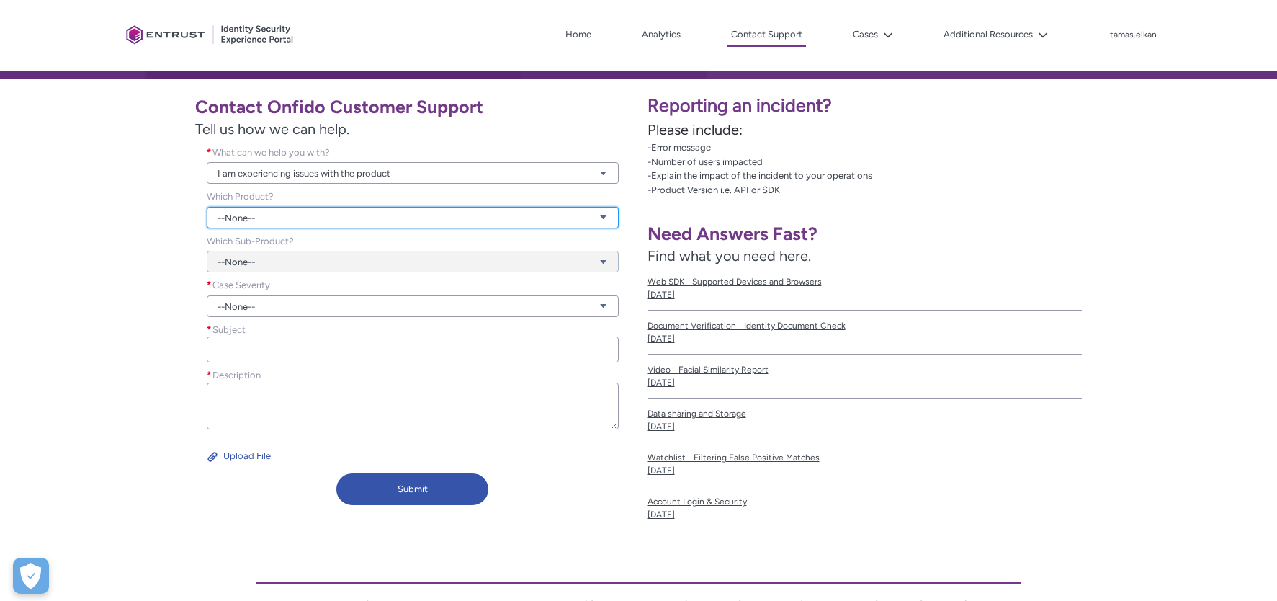
click at [305, 218] on link "--None--" at bounding box center [413, 218] width 412 height 22
click at [465, 218] on link "--None--" at bounding box center [413, 218] width 412 height 22
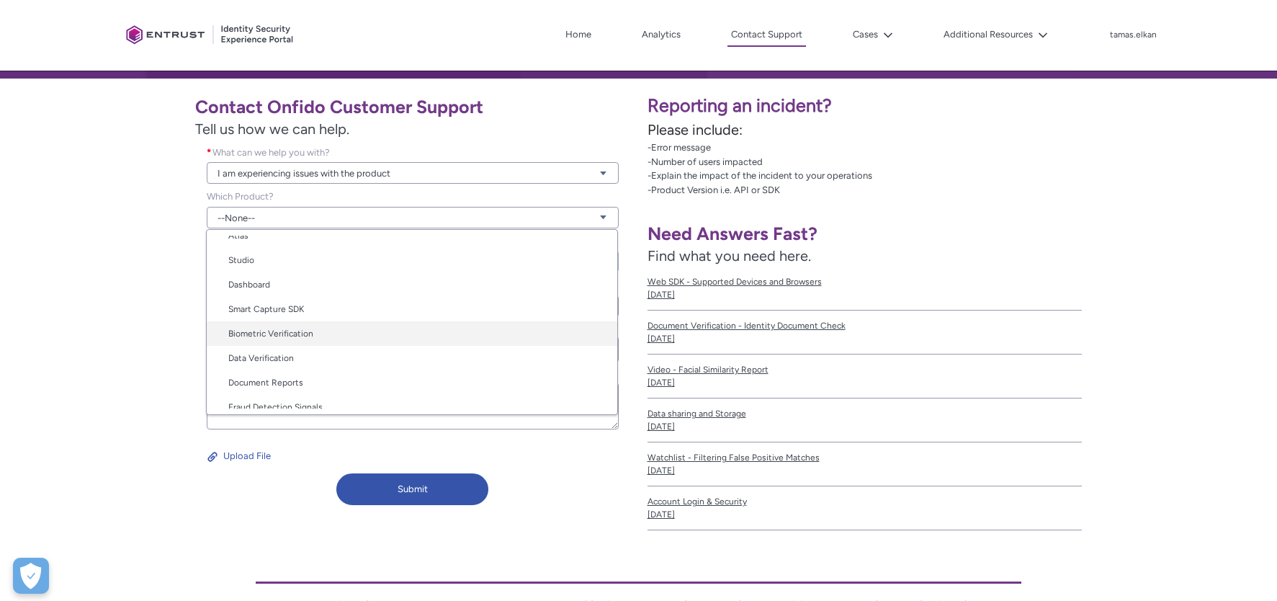
scroll to position [72, 0]
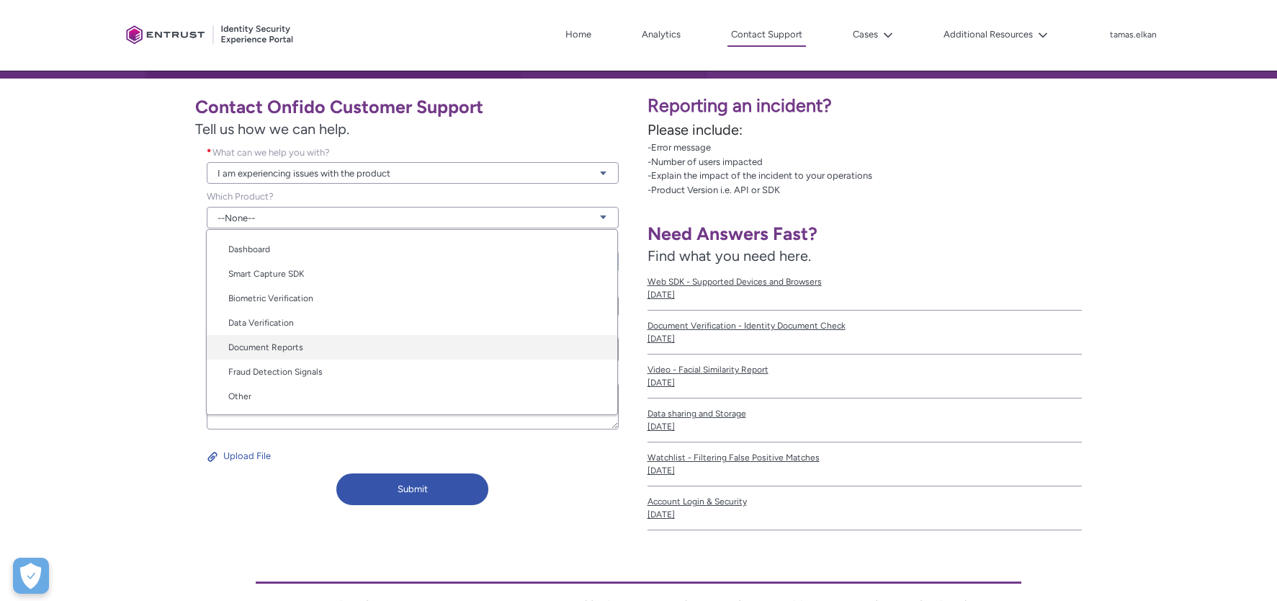
click at [458, 345] on link "Document Reports" at bounding box center [412, 347] width 411 height 24
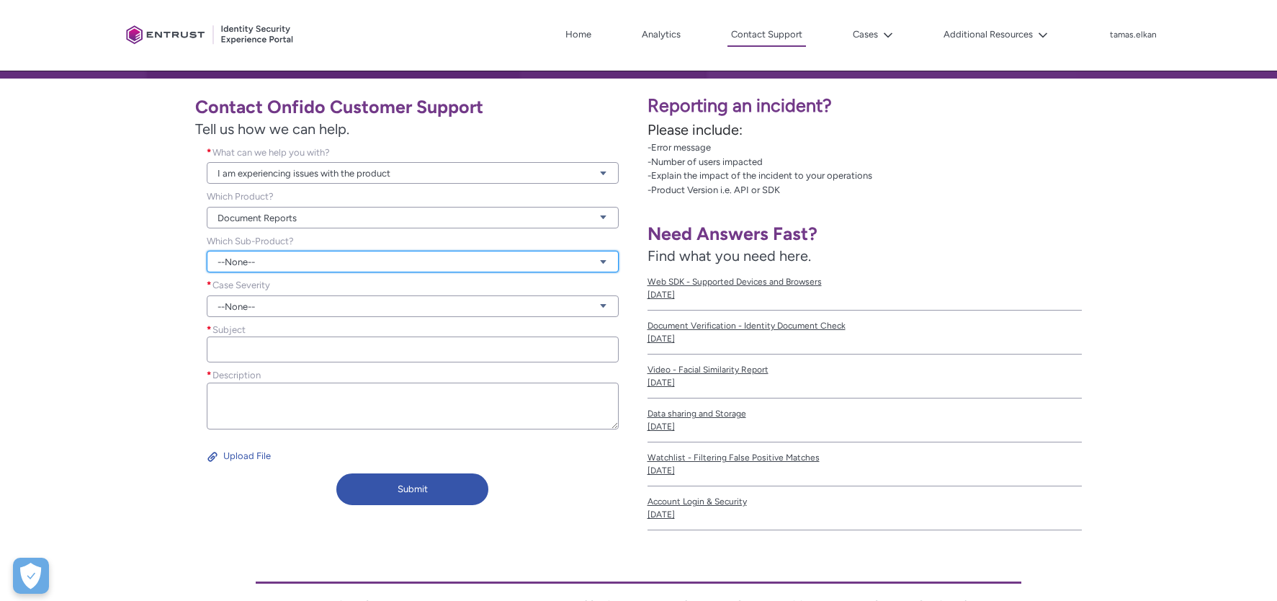
click at [467, 260] on link "--None--" at bounding box center [413, 262] width 412 height 22
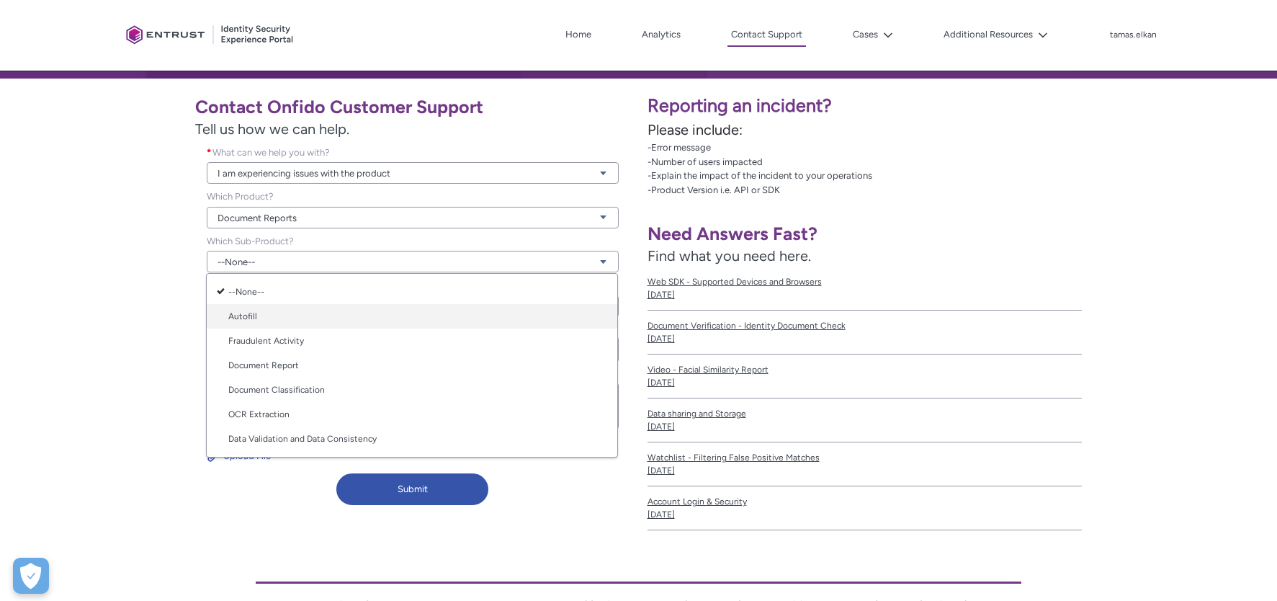
click at [446, 314] on link "Autofill" at bounding box center [412, 316] width 411 height 24
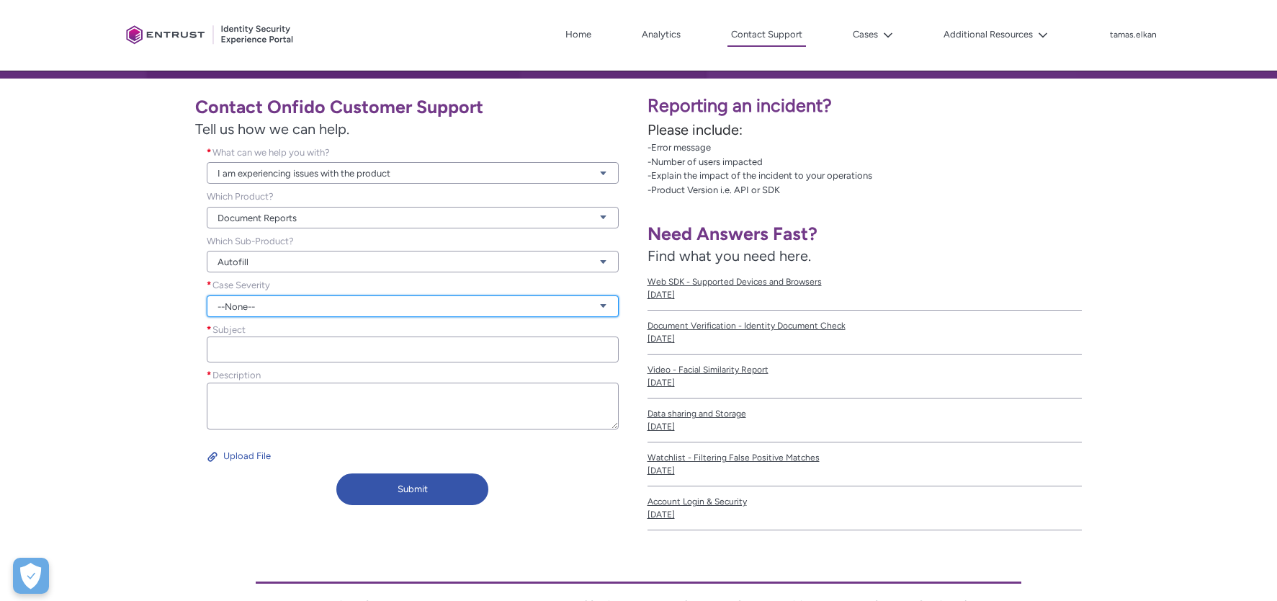
click at [483, 305] on link "--None--" at bounding box center [413, 306] width 412 height 22
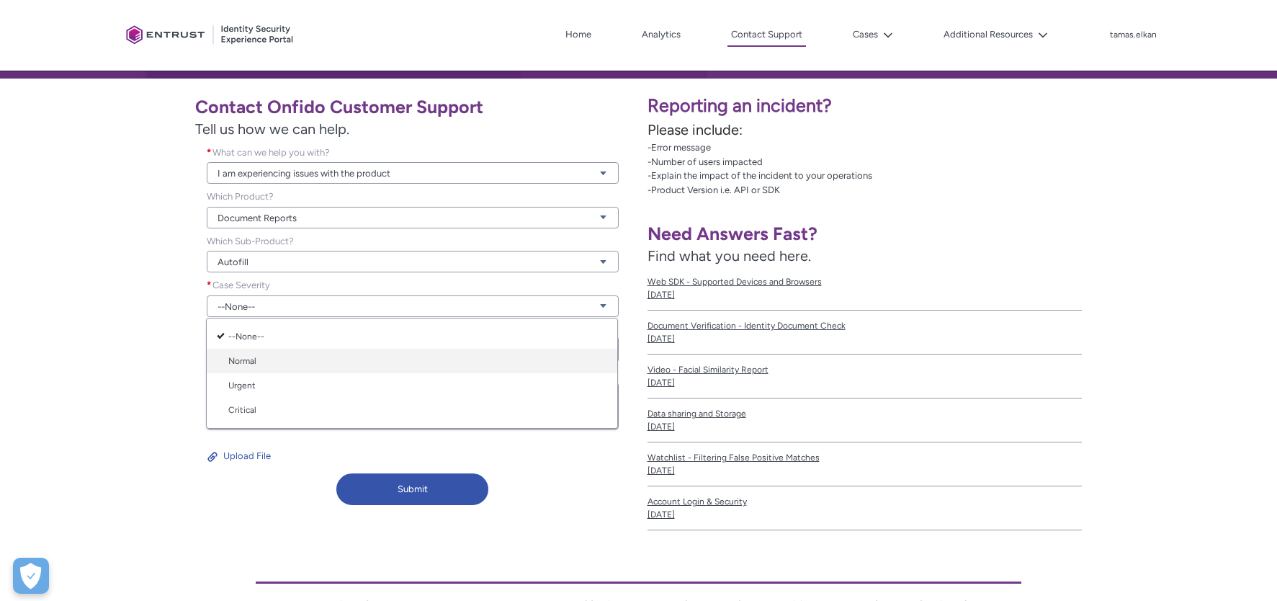
click at [481, 362] on link "Normal" at bounding box center [412, 361] width 411 height 24
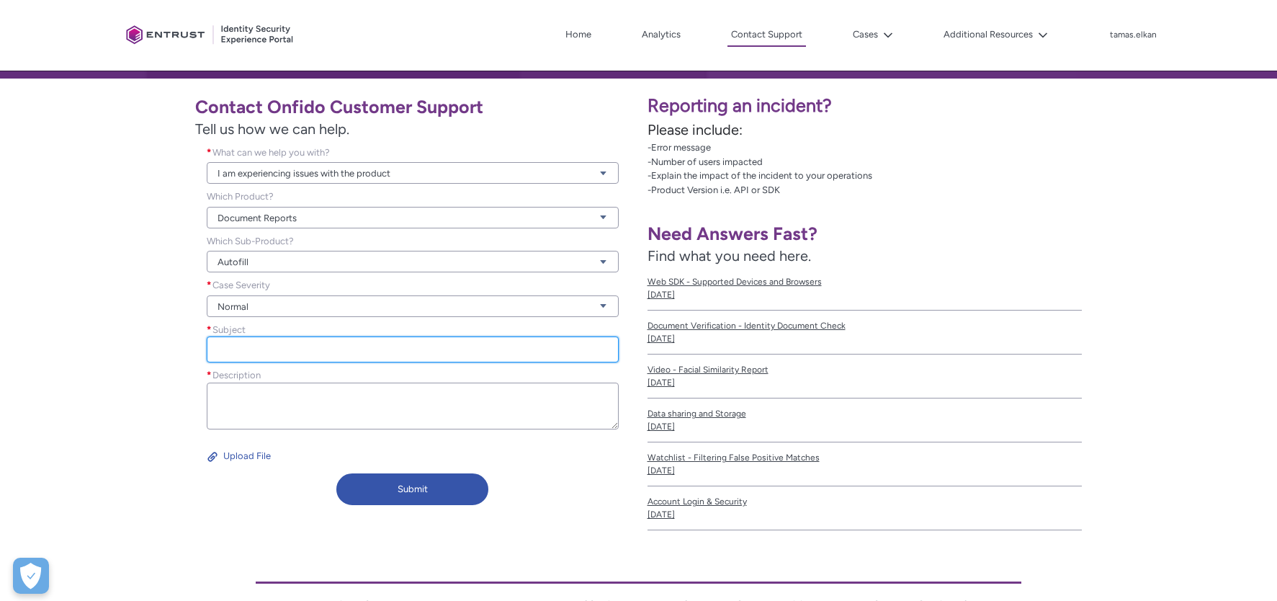
click at [367, 349] on input "Subject *" at bounding box center [413, 349] width 412 height 26
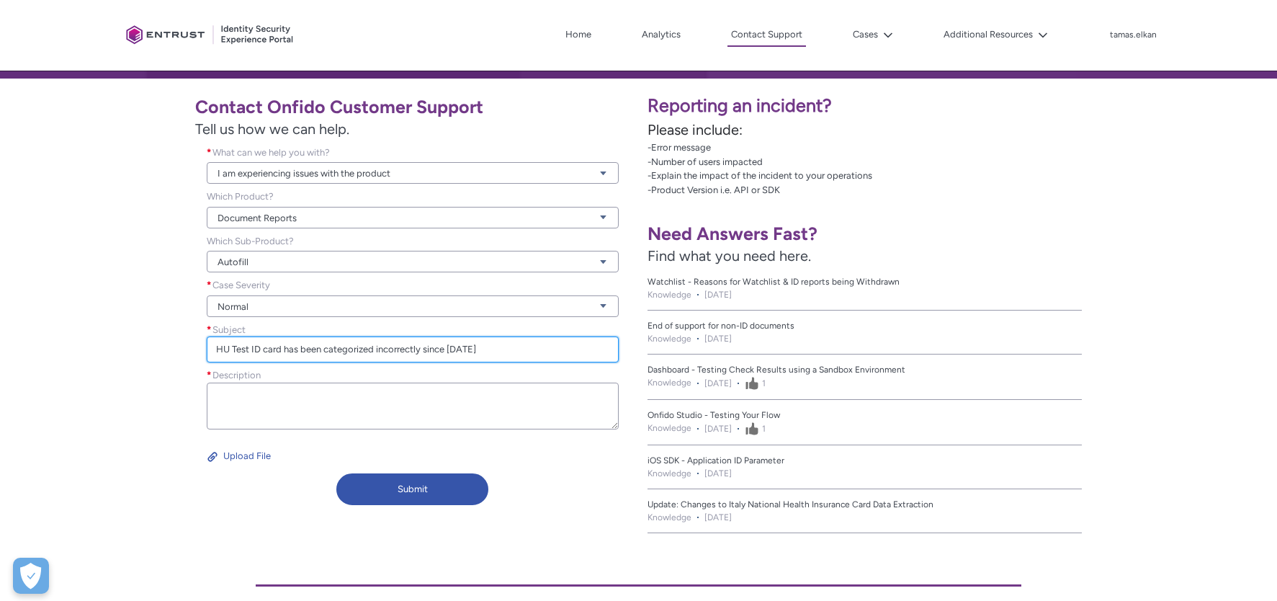
type input "HU Test ID card has been categorized incorrectly since [DATE]"
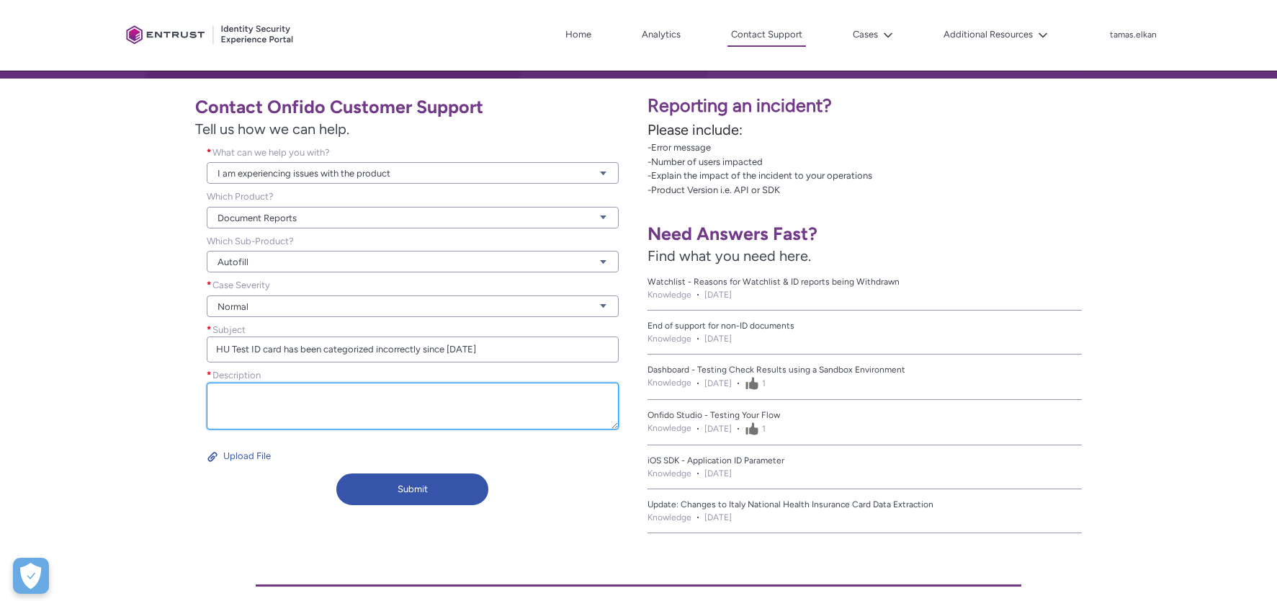
click at [303, 400] on textarea "Description *" at bounding box center [413, 405] width 412 height 47
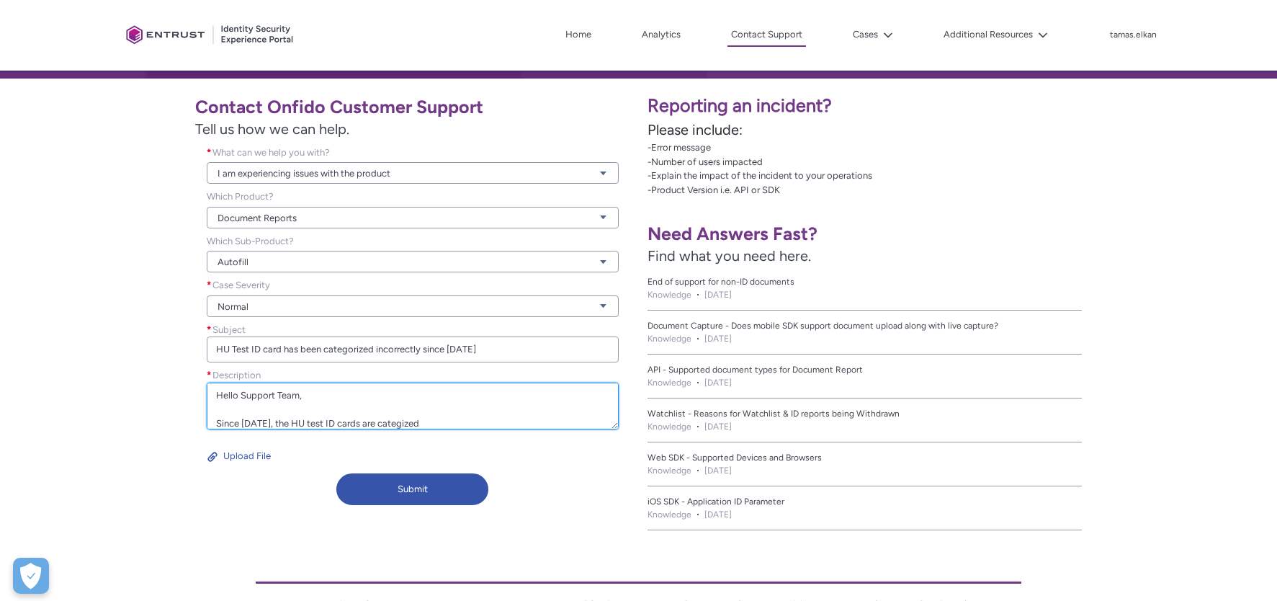
scroll to position [14, 0]
click at [443, 413] on textarea "Hello Support Team, Since [DATE], the HU test ID cards are categized" at bounding box center [413, 405] width 412 height 47
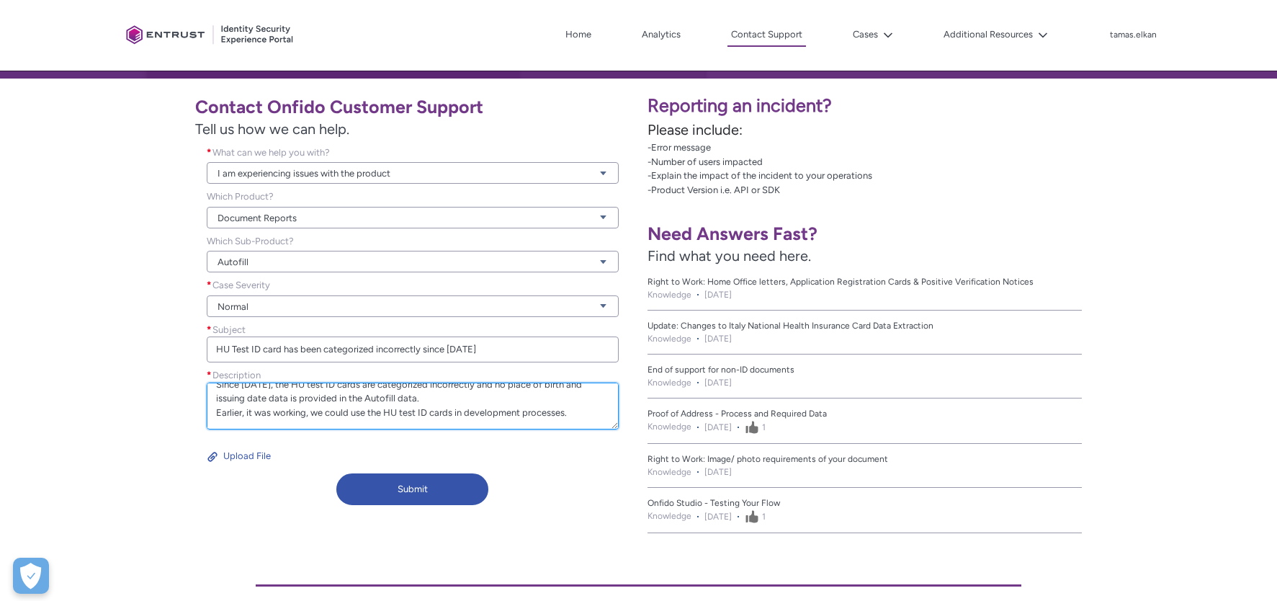
scroll to position [60, 0]
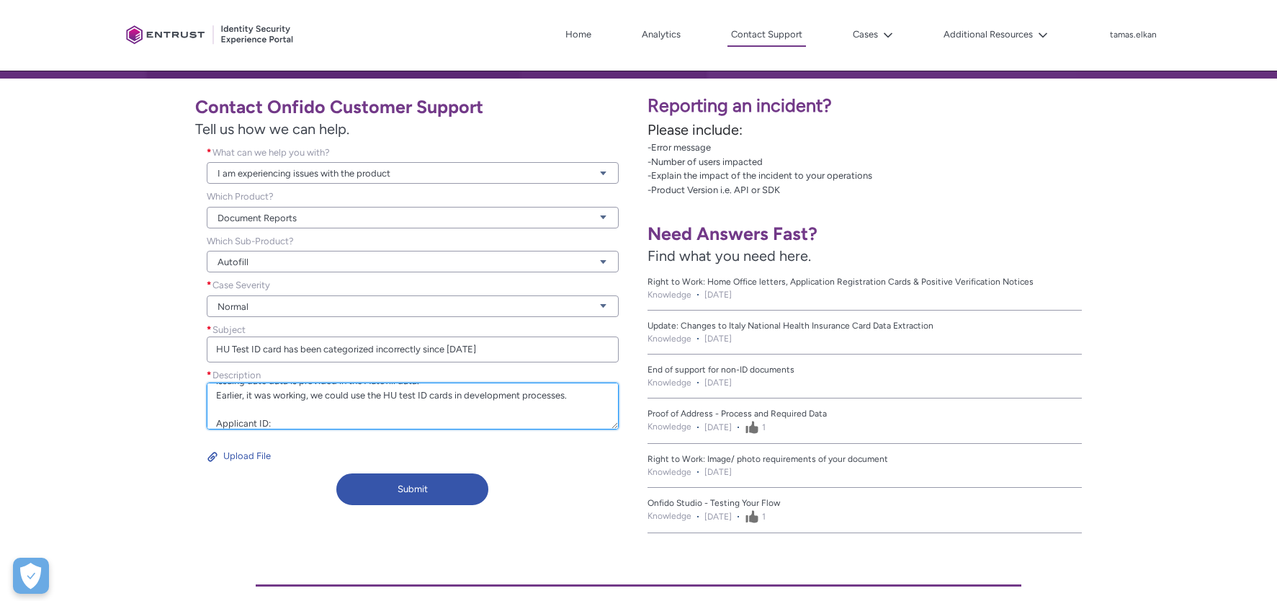
paste textarea "90026079-ba36-405d-ba60-e0dba5beb514"
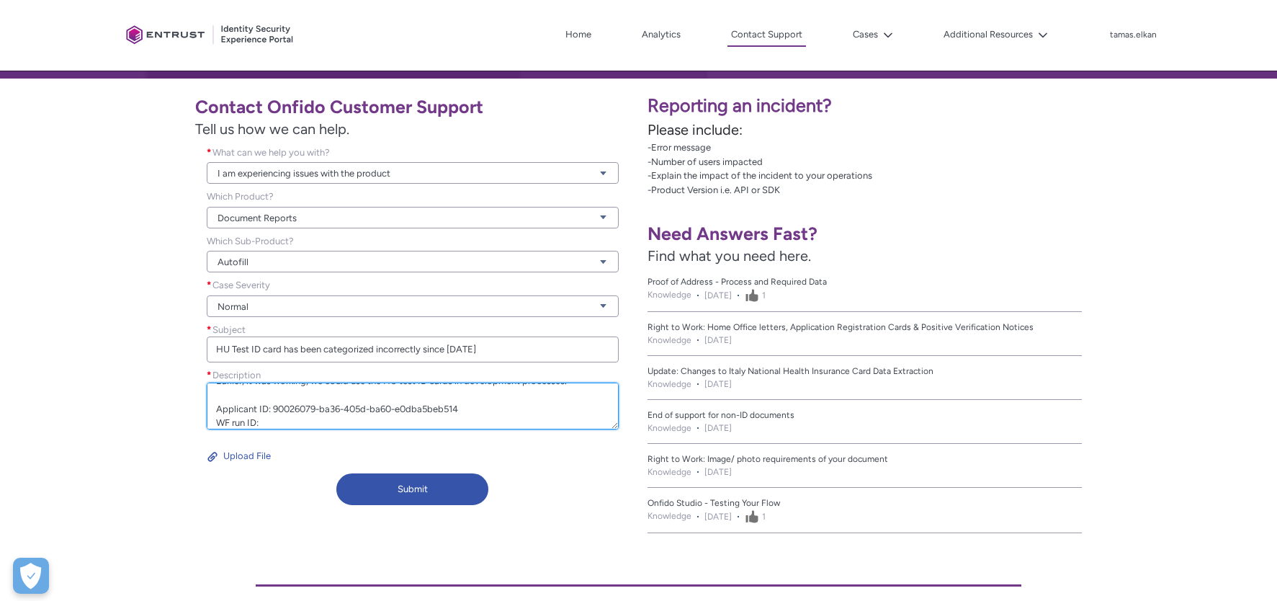
paste textarea "70c14831-acdc-44dc-823a-5e4e6907d83b"
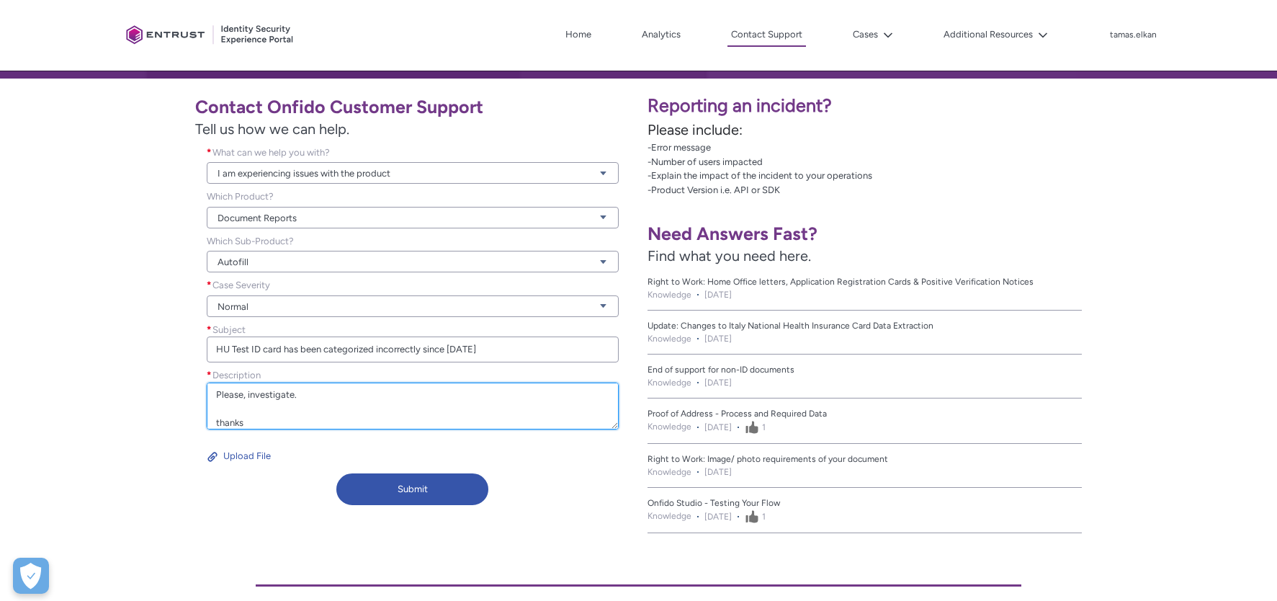
scroll to position [144, 0]
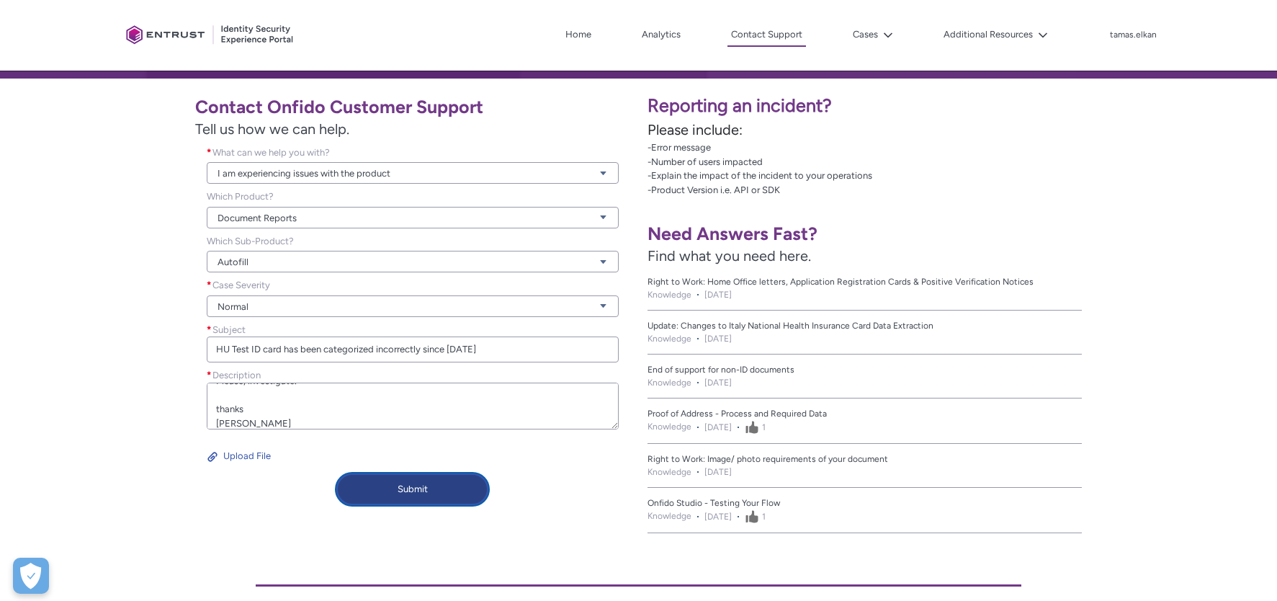
type textarea "Hello Support Team, Since [DATE], the HU test ID cards are categorized incorrec…"
click at [439, 488] on button "Submit" at bounding box center [412, 489] width 152 height 32
